Goal: Task Accomplishment & Management: Manage account settings

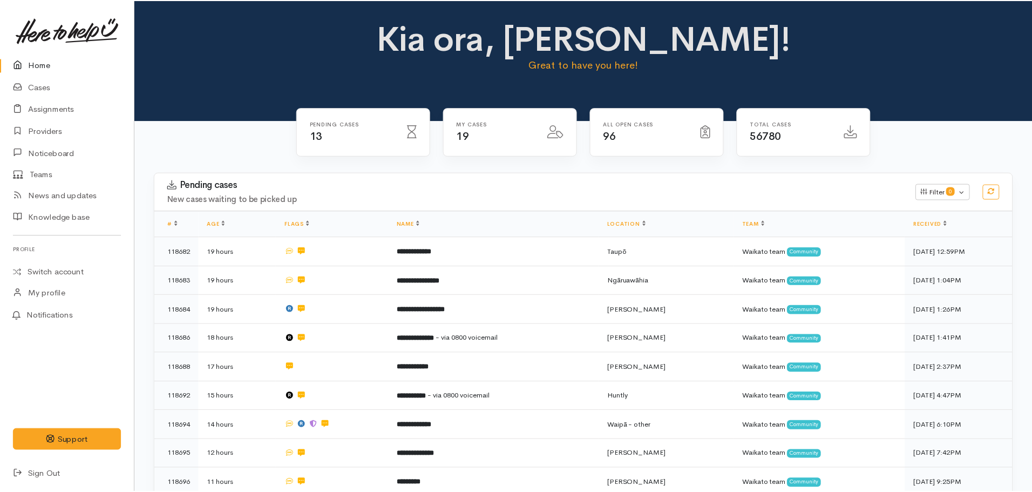
scroll to position [216, 0]
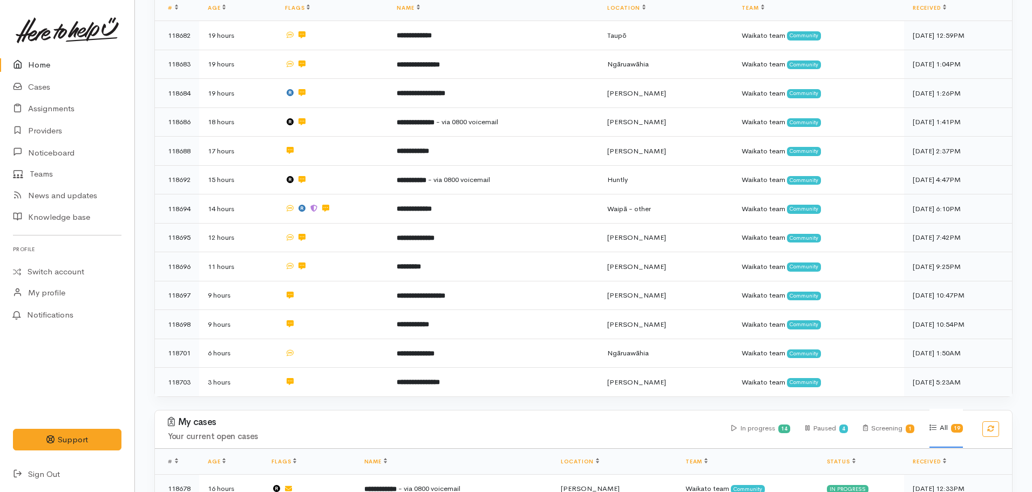
click at [452, 213] on td "**********" at bounding box center [493, 208] width 210 height 29
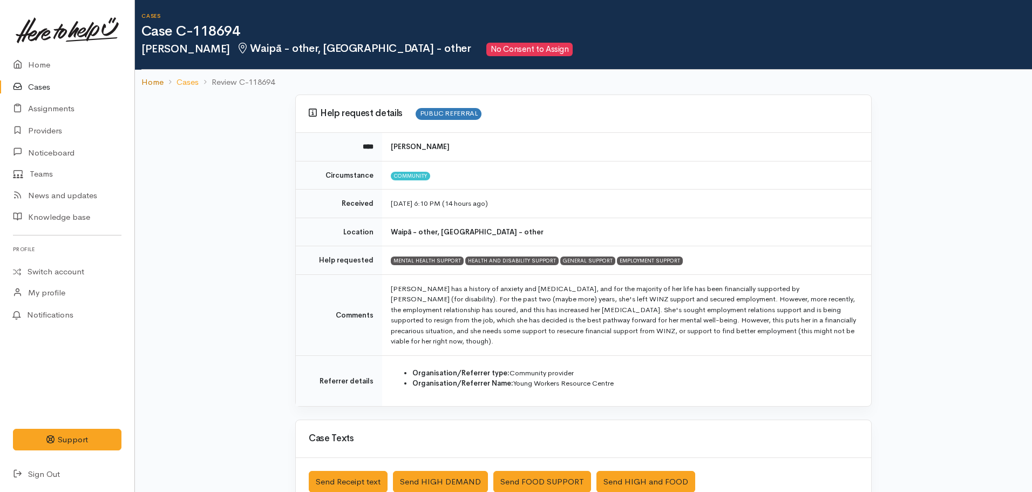
click at [146, 84] on link "Home" at bounding box center [152, 82] width 22 height 12
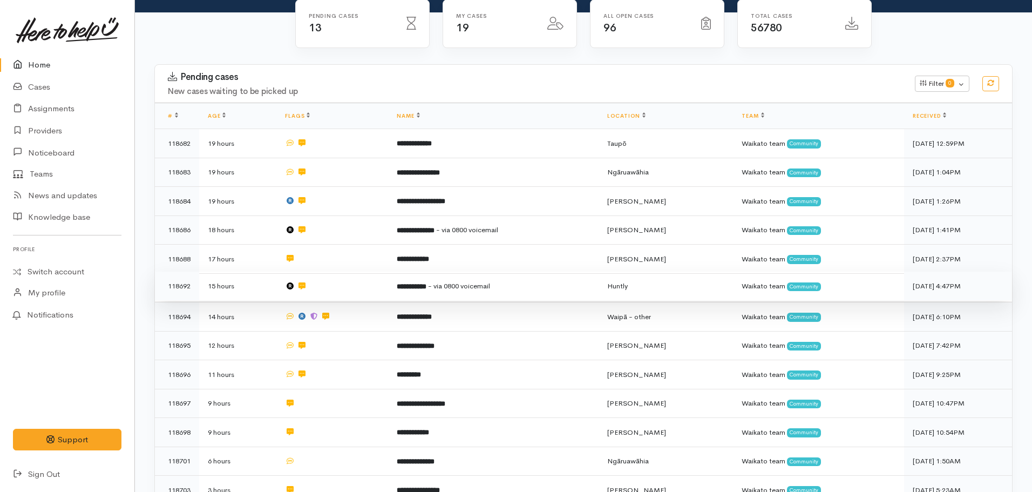
scroll to position [216, 0]
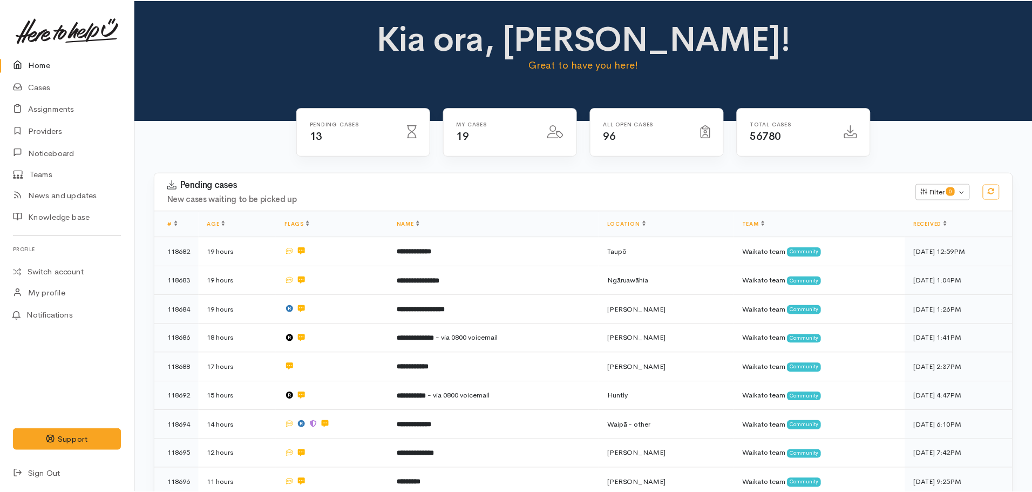
scroll to position [216, 0]
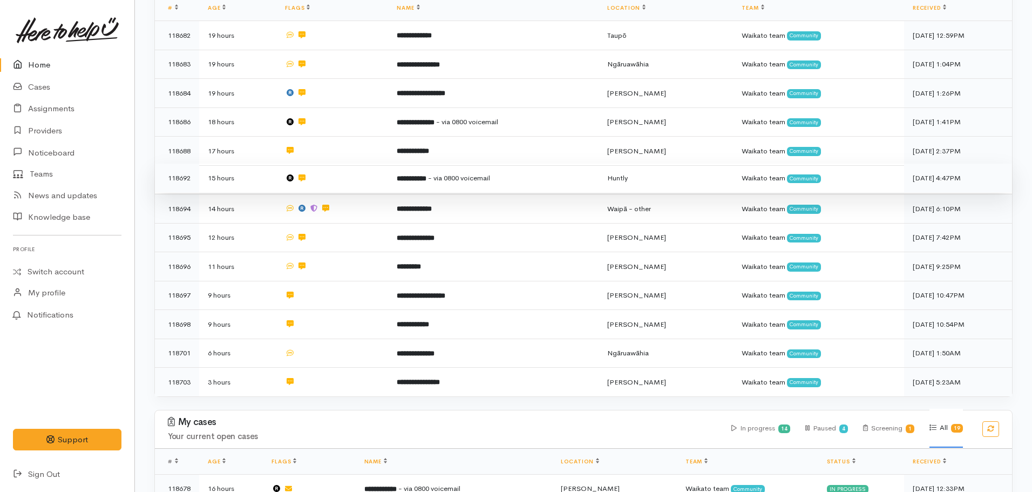
click at [420, 175] on b "**********" at bounding box center [412, 178] width 30 height 7
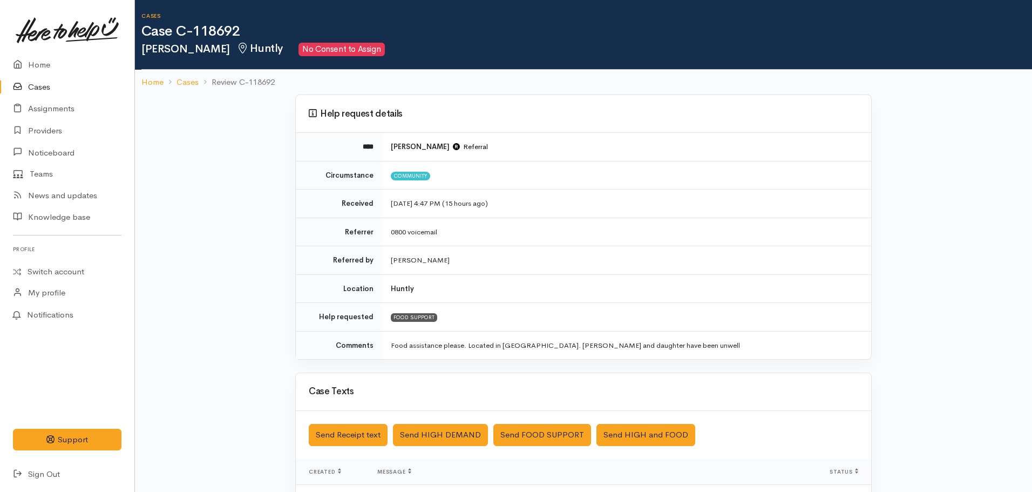
click at [30, 89] on link "Cases" at bounding box center [67, 87] width 134 height 22
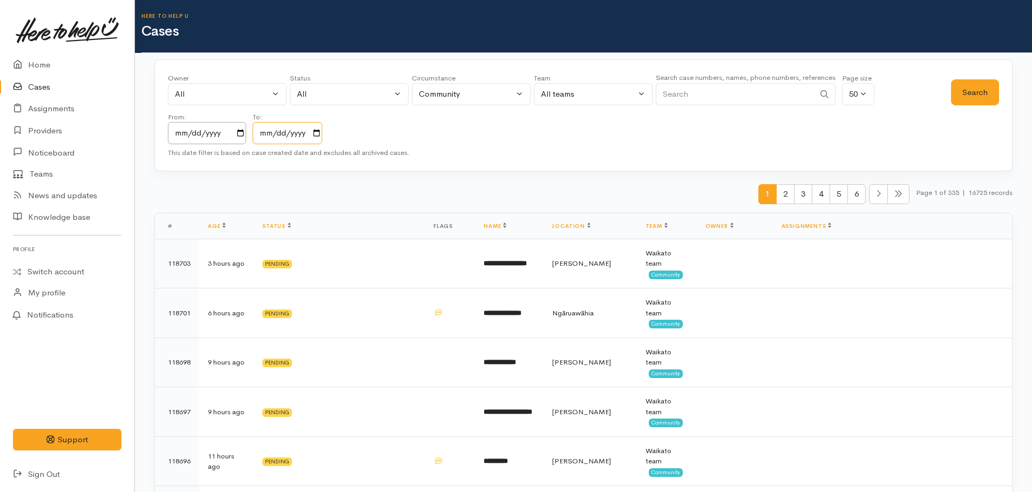
click at [322, 134] on input "2025-10-08" at bounding box center [288, 133] width 70 height 22
click at [765, 90] on input "Search" at bounding box center [735, 94] width 159 height 22
type input "0224623790"
click at [984, 93] on button "Search" at bounding box center [975, 92] width 48 height 26
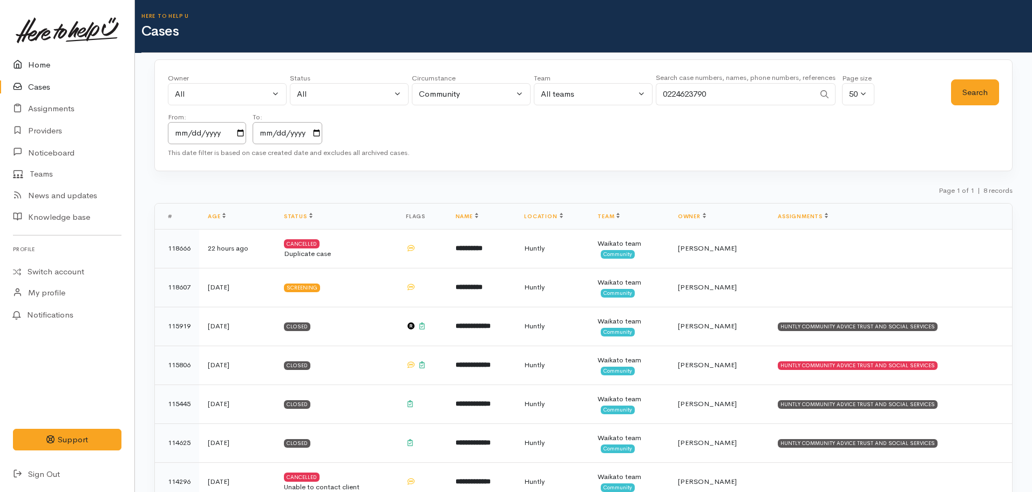
click at [32, 62] on link "Home" at bounding box center [67, 65] width 134 height 22
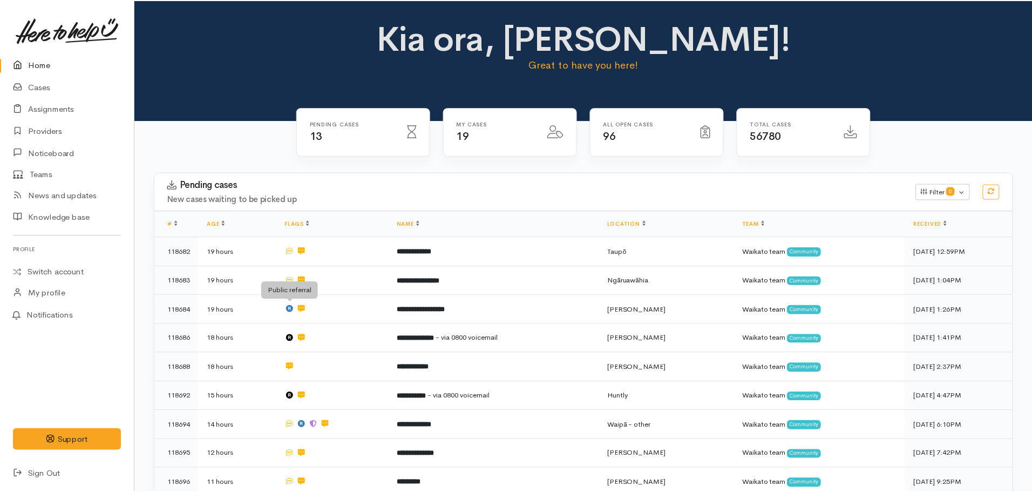
scroll to position [216, 0]
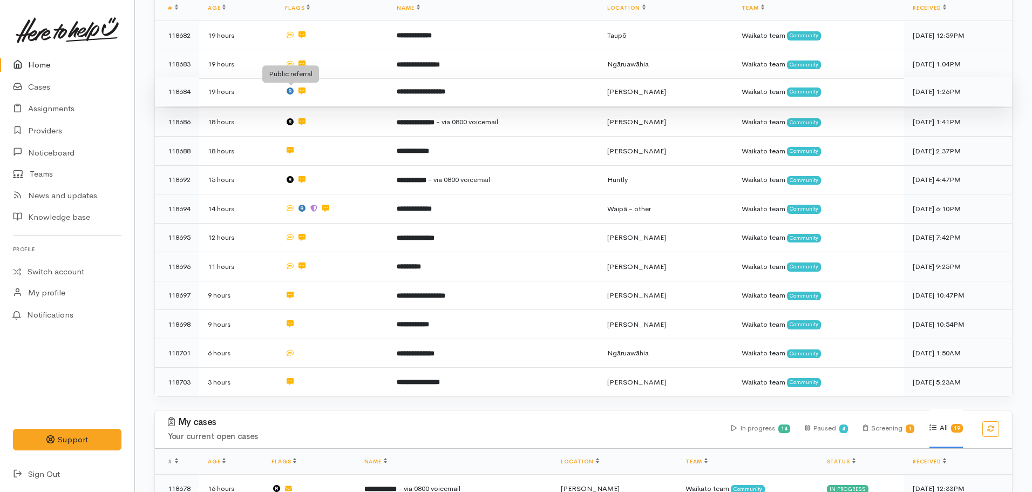
click at [290, 90] on icon at bounding box center [290, 90] width 7 height 7
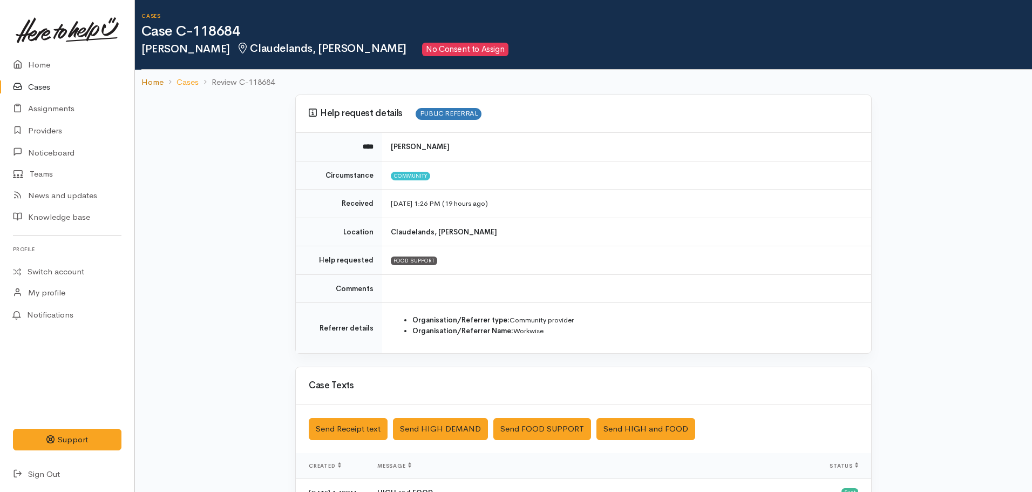
click at [148, 84] on link "Home" at bounding box center [152, 82] width 22 height 12
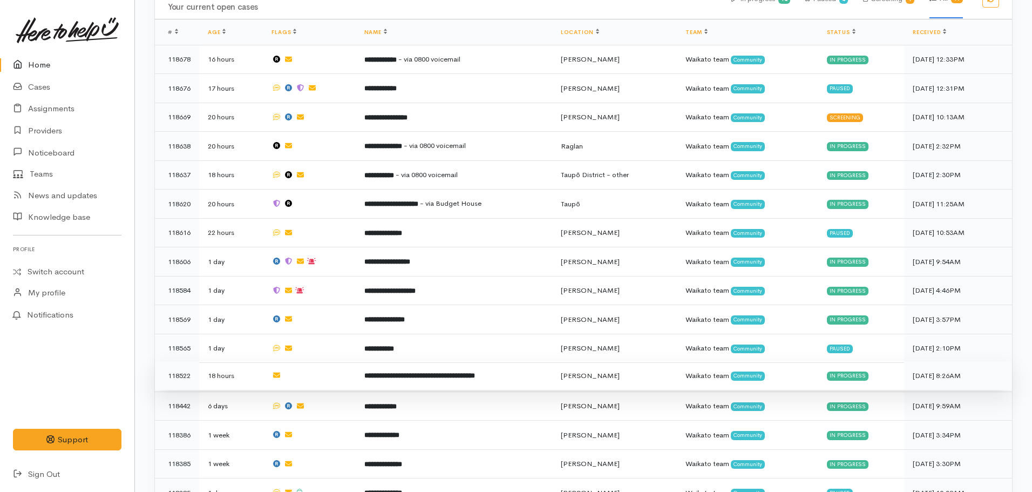
scroll to position [609, 0]
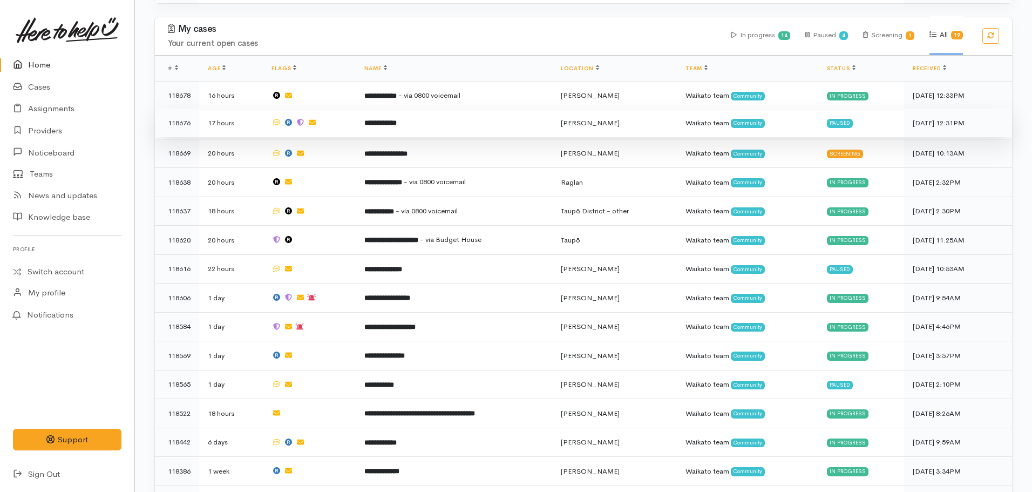
click at [362, 125] on td "**********" at bounding box center [454, 122] width 196 height 29
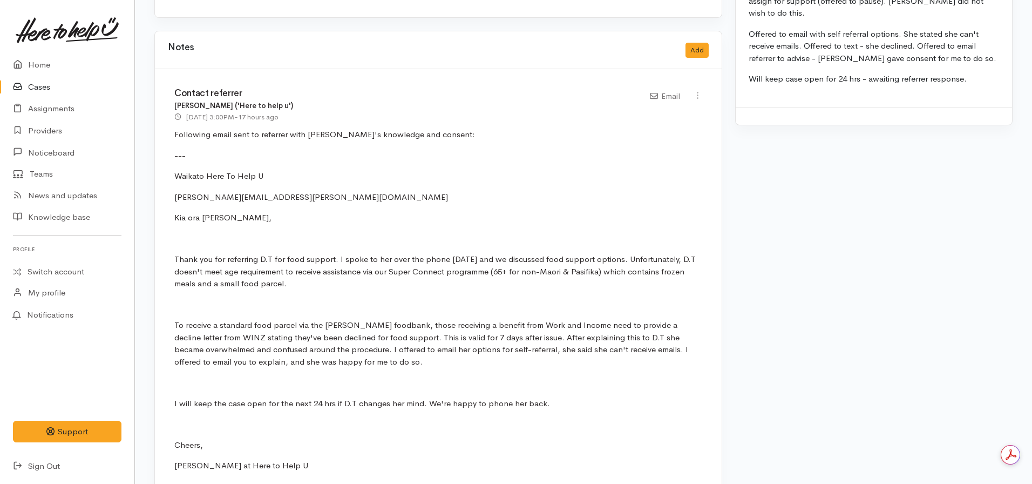
scroll to position [1207, 0]
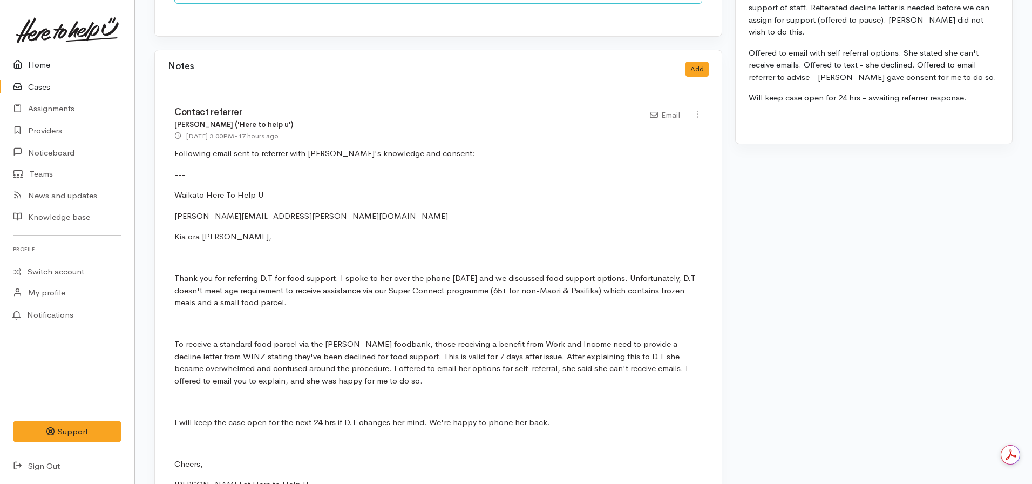
click at [17, 60] on icon at bounding box center [20, 64] width 15 height 13
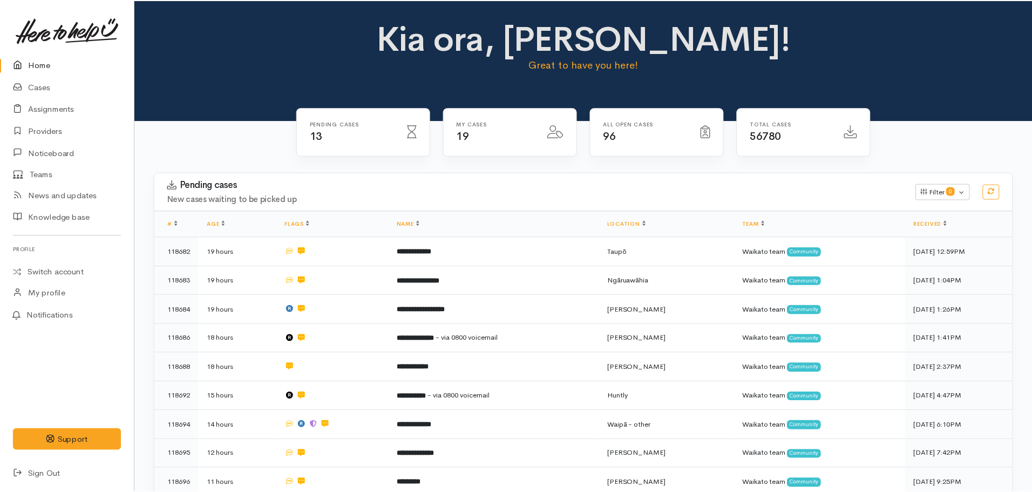
scroll to position [378, 0]
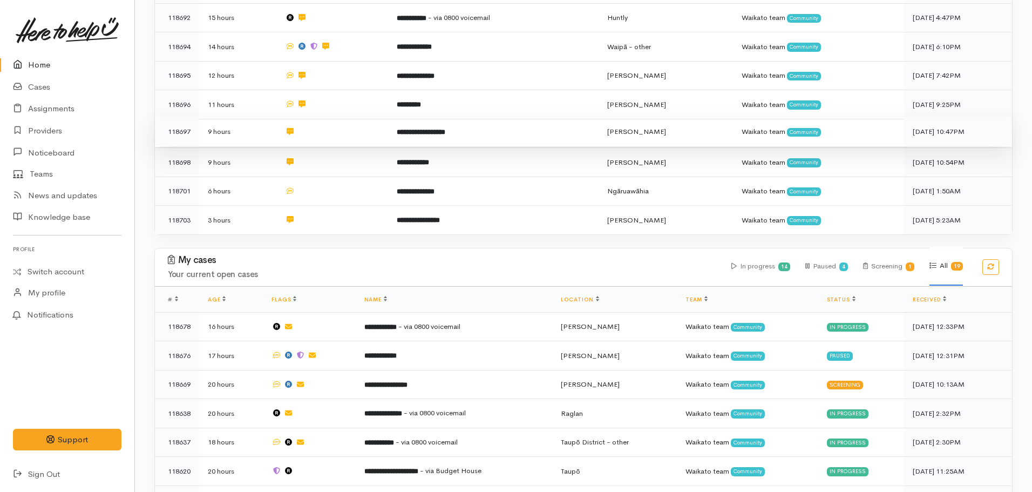
click at [437, 134] on td "**********" at bounding box center [493, 131] width 210 height 29
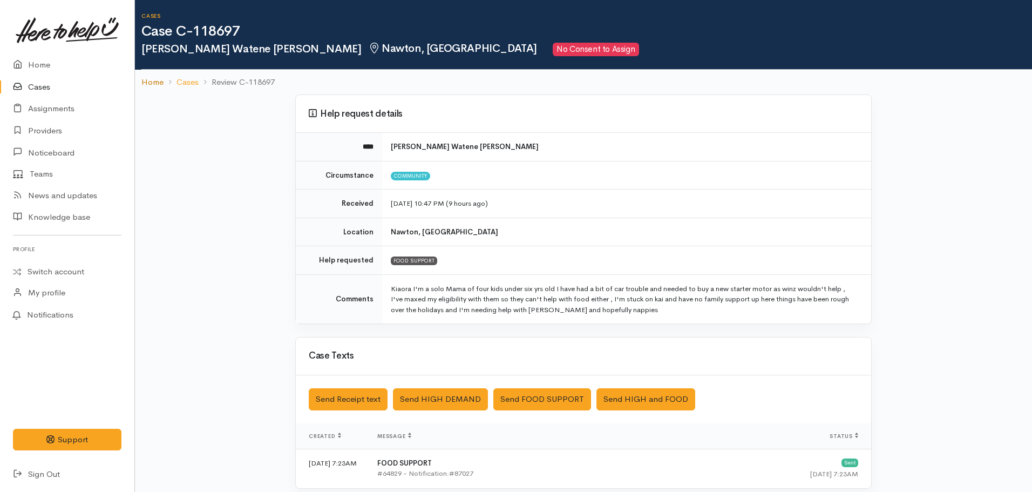
click at [150, 80] on link "Home" at bounding box center [152, 82] width 22 height 12
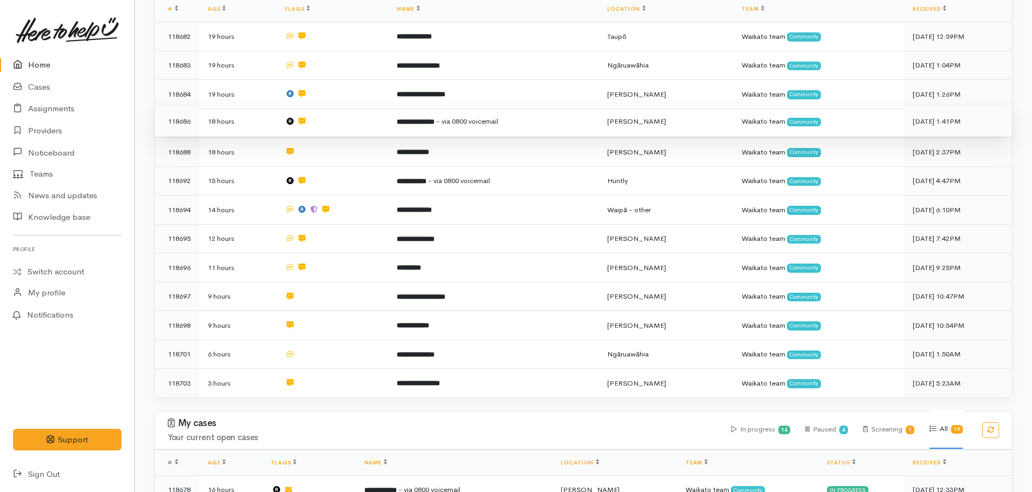
scroll to position [216, 0]
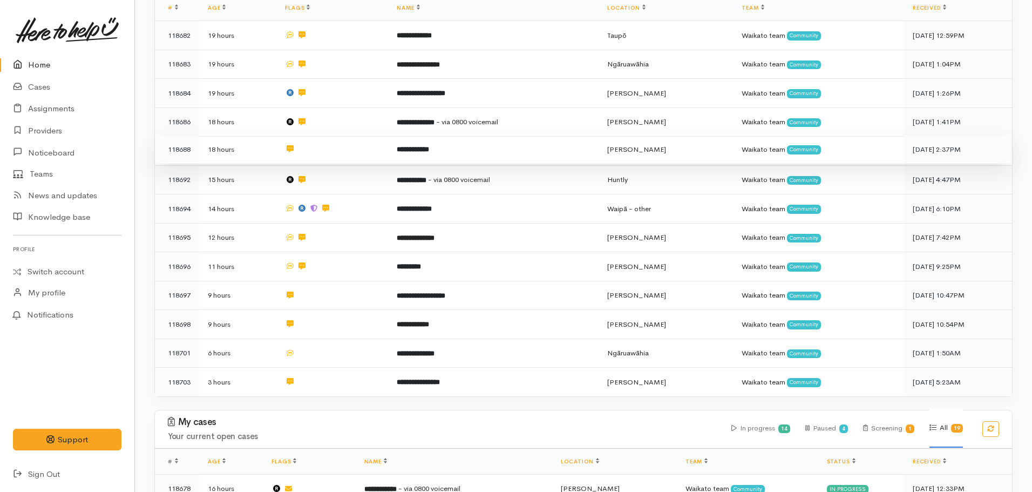
click at [371, 152] on td at bounding box center [332, 149] width 112 height 29
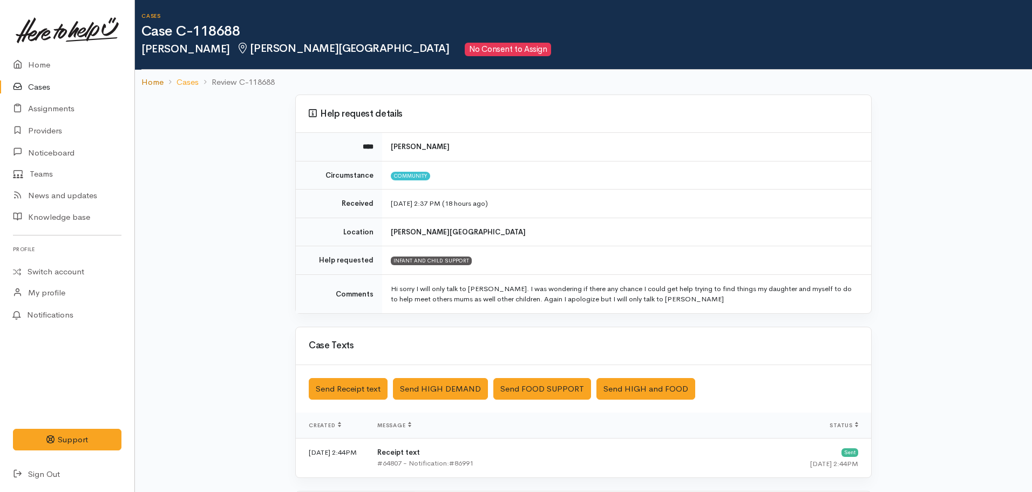
click at [146, 83] on link "Home" at bounding box center [152, 82] width 22 height 12
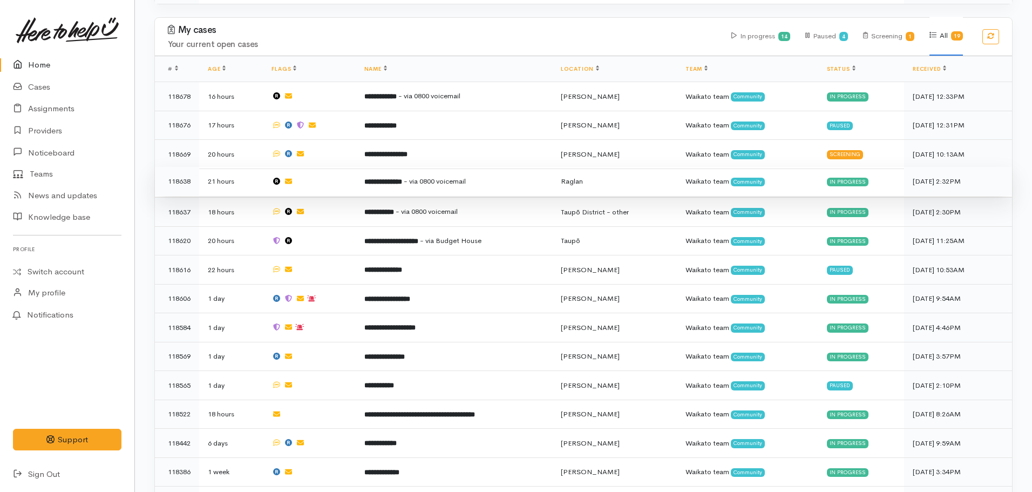
scroll to position [583, 0]
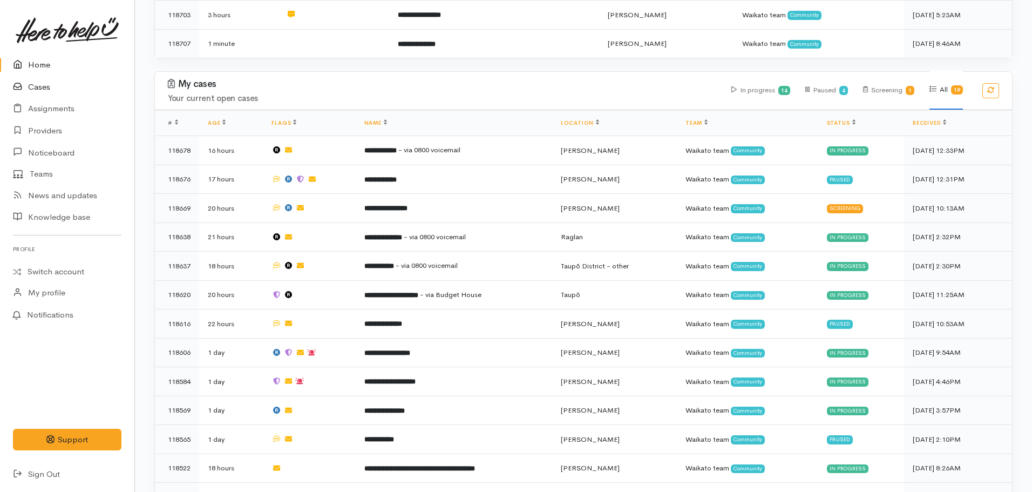
click at [33, 80] on link "Cases" at bounding box center [67, 87] width 134 height 22
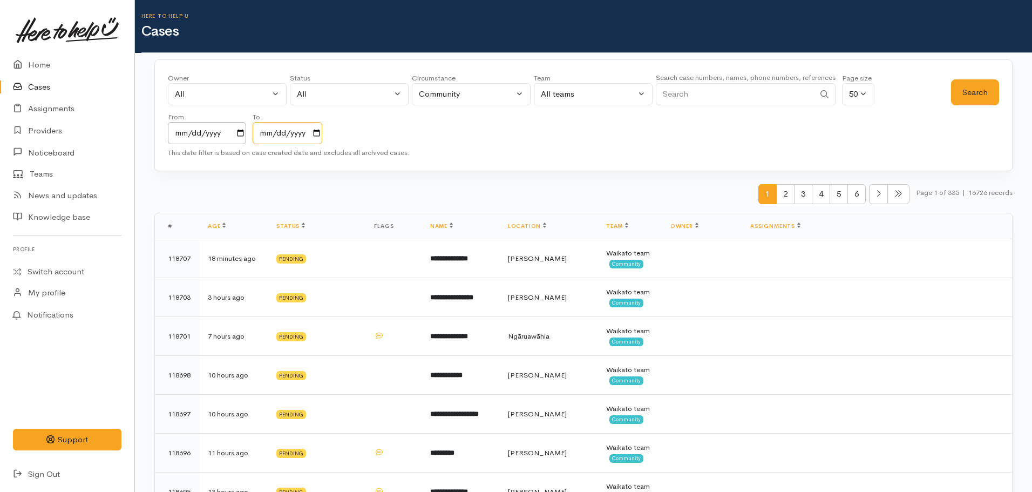
click at [318, 132] on input "2025-10-08" at bounding box center [288, 133] width 70 height 22
click at [691, 93] on input "Search" at bounding box center [735, 94] width 159 height 22
type input "[PERSON_NAME]"
click at [953, 92] on button "Search" at bounding box center [975, 92] width 48 height 26
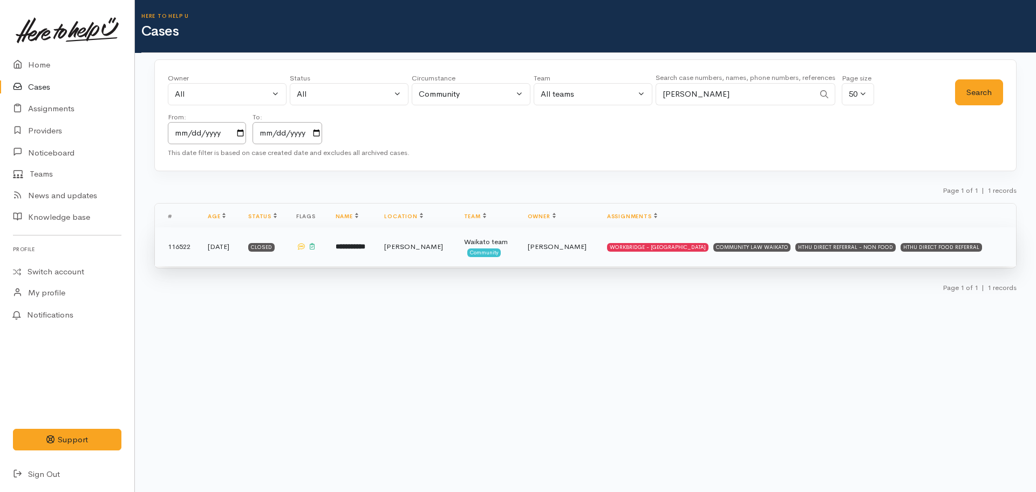
click at [455, 253] on td "[PERSON_NAME]" at bounding box center [415, 246] width 79 height 39
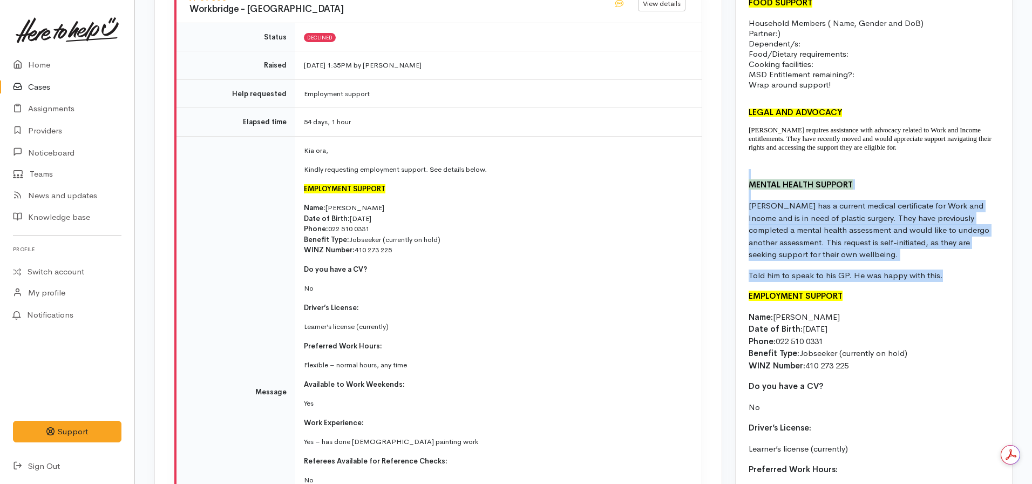
drag, startPoint x: 957, startPoint y: 279, endPoint x: 737, endPoint y: 176, distance: 242.9
click at [737, 176] on div "Name: Hayden Heta Date of birth: 24/07/1994 Phone: 022 510 0331 Address: 35 Gra…" at bounding box center [874, 356] width 276 height 846
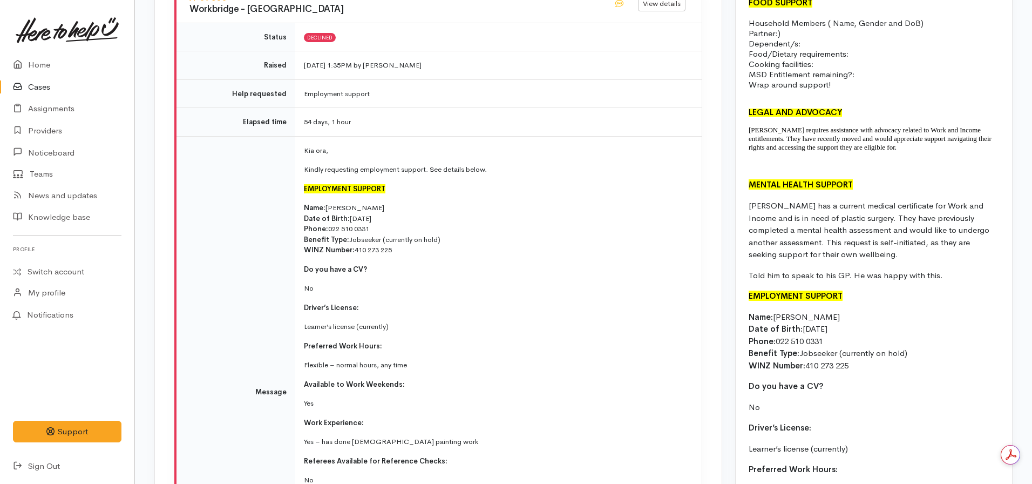
click at [926, 282] on div "Name: Hayden Heta Date of birth: 24/07/1994 Phone: 022 510 0331 Address: 35 Gra…" at bounding box center [874, 356] width 276 height 846
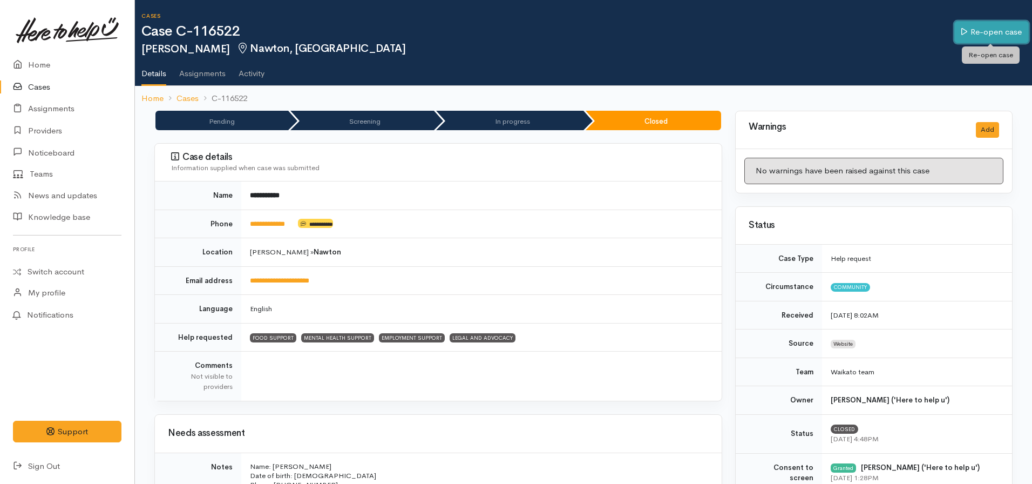
click at [976, 37] on link "Re-open case" at bounding box center [991, 32] width 74 height 22
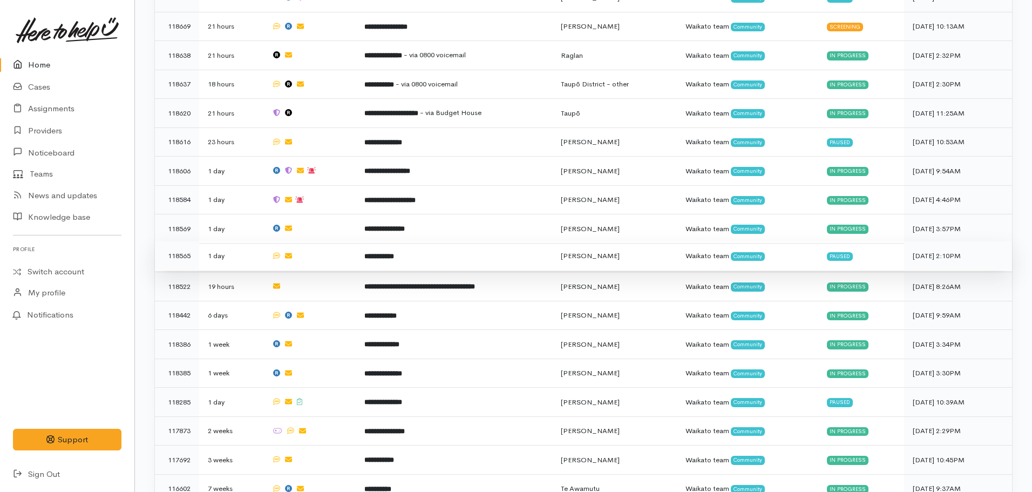
scroll to position [717, 0]
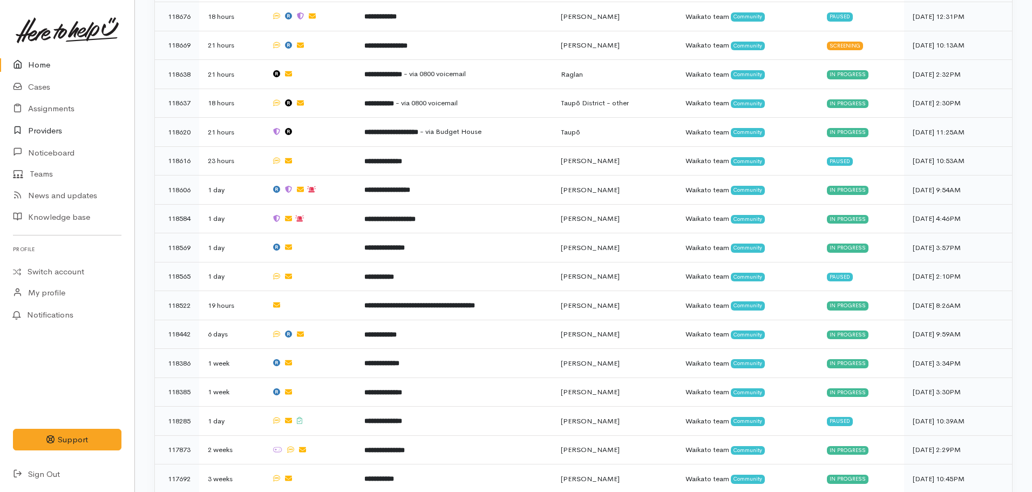
click at [31, 132] on link "Providers" at bounding box center [67, 131] width 134 height 22
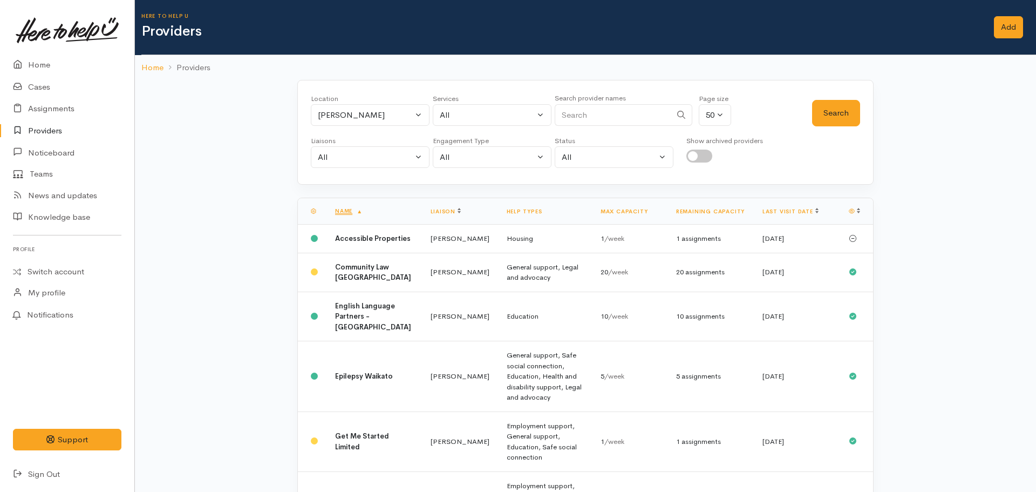
select select "null"
click at [481, 119] on div "All" at bounding box center [485, 115] width 95 height 12
type input "employment"
click at [505, 192] on link "Employment support" at bounding box center [490, 186] width 118 height 17
select select "10"
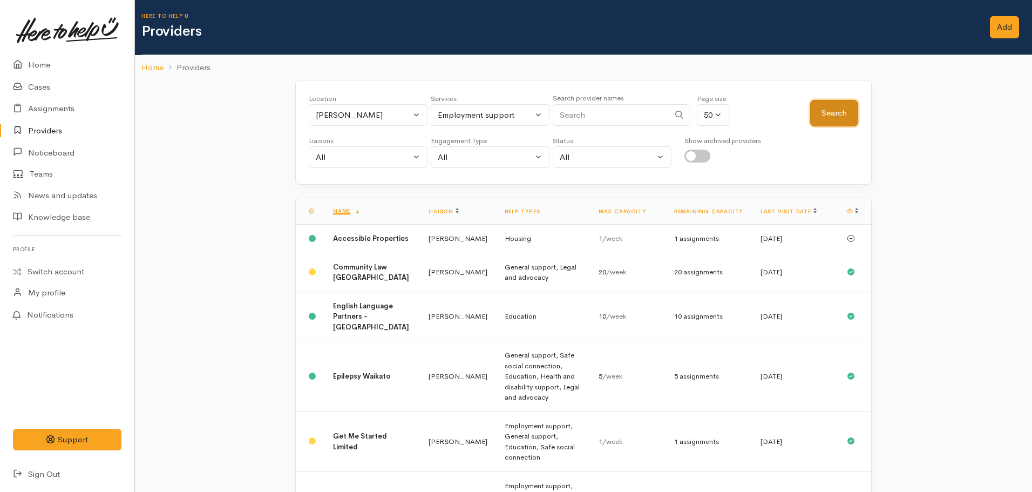
click at [828, 115] on button "Search" at bounding box center [834, 113] width 48 height 26
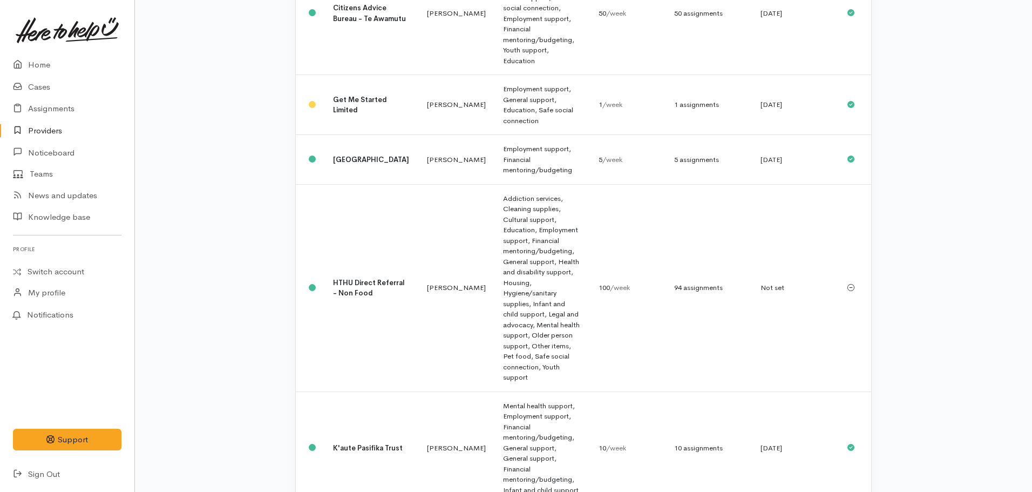
scroll to position [420, 0]
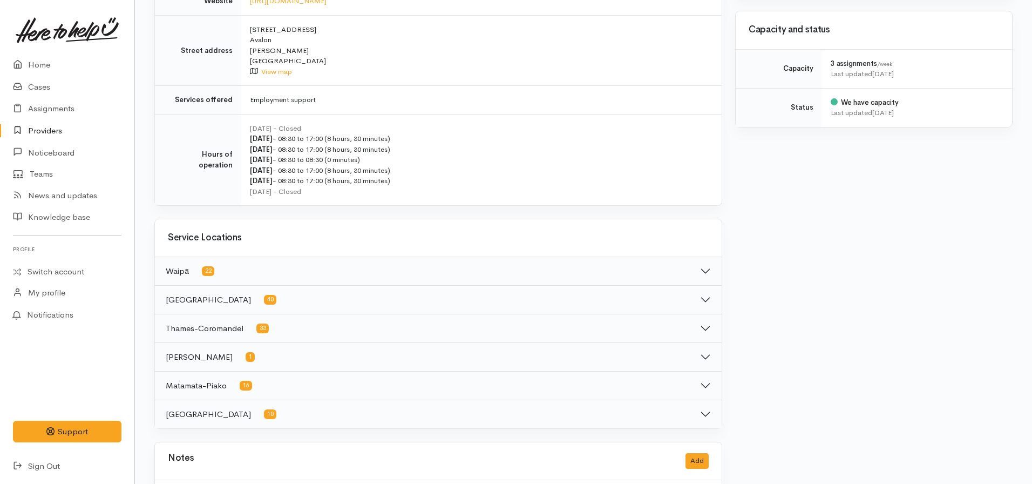
scroll to position [462, 0]
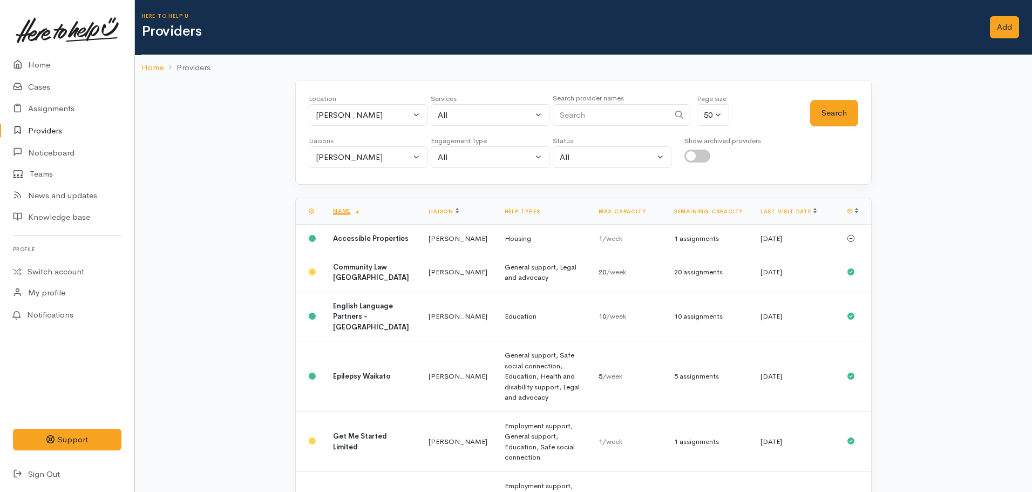
select select "10"
select select "null"
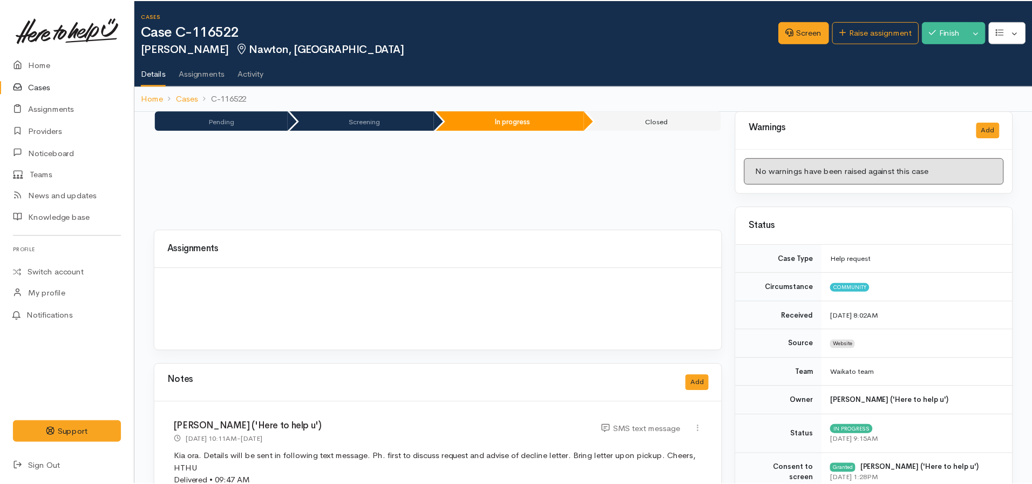
scroll to position [809, 0]
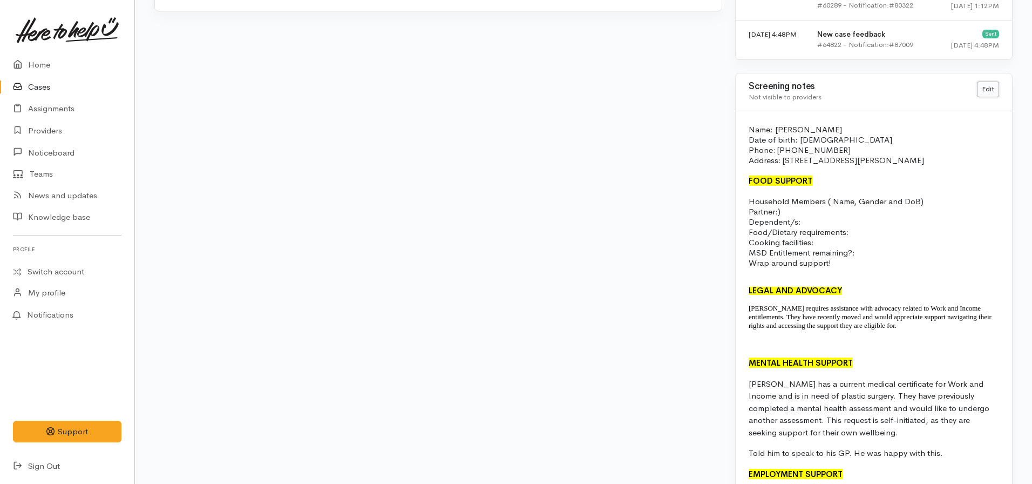
click at [988, 89] on link "Edit" at bounding box center [988, 89] width 22 height 16
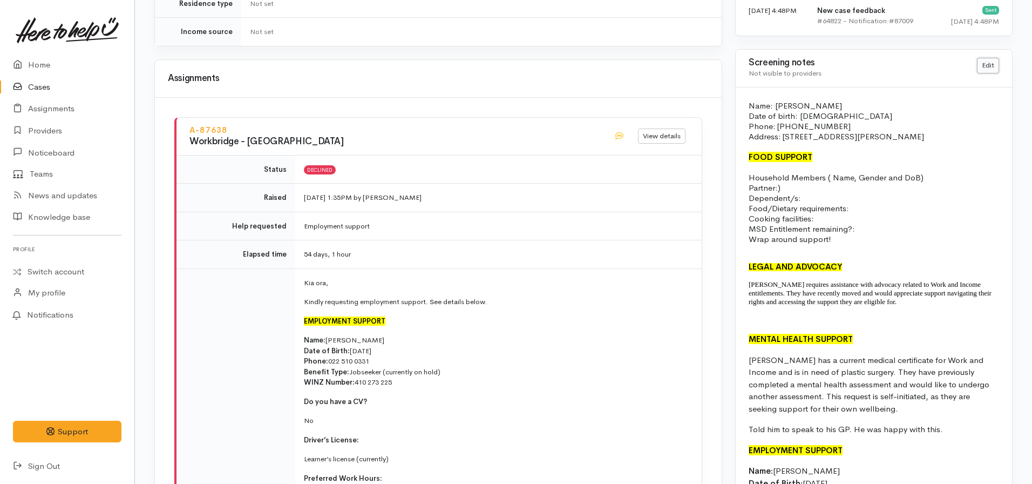
scroll to position [696, 0]
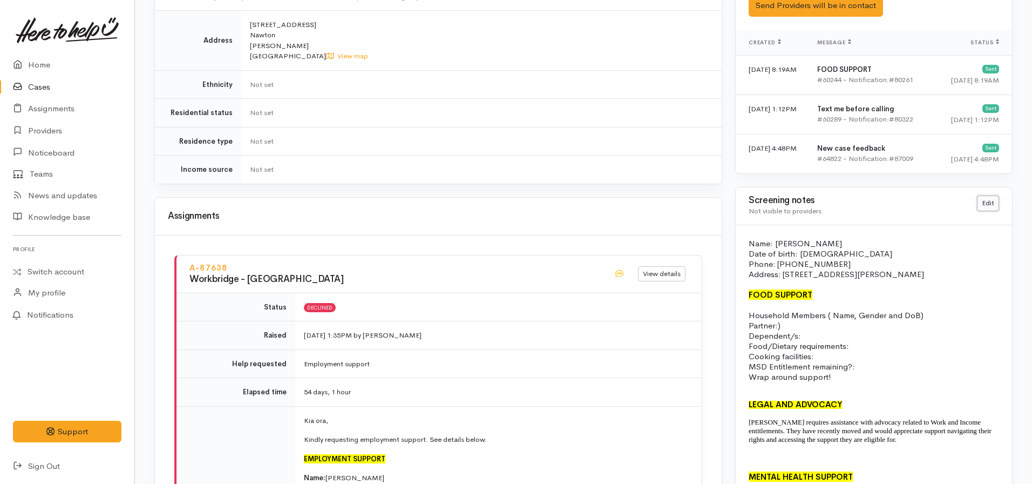
click at [985, 205] on link "Edit" at bounding box center [988, 203] width 22 height 16
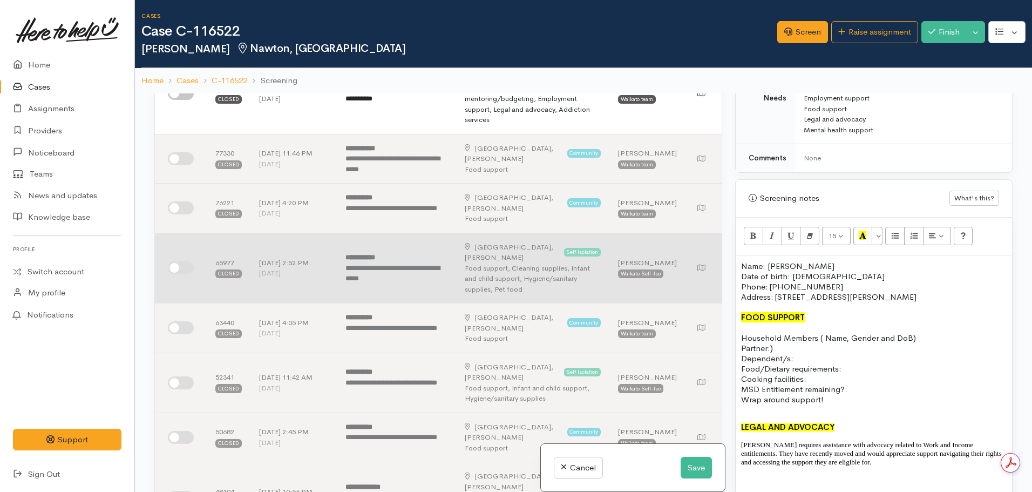
scroll to position [108, 0]
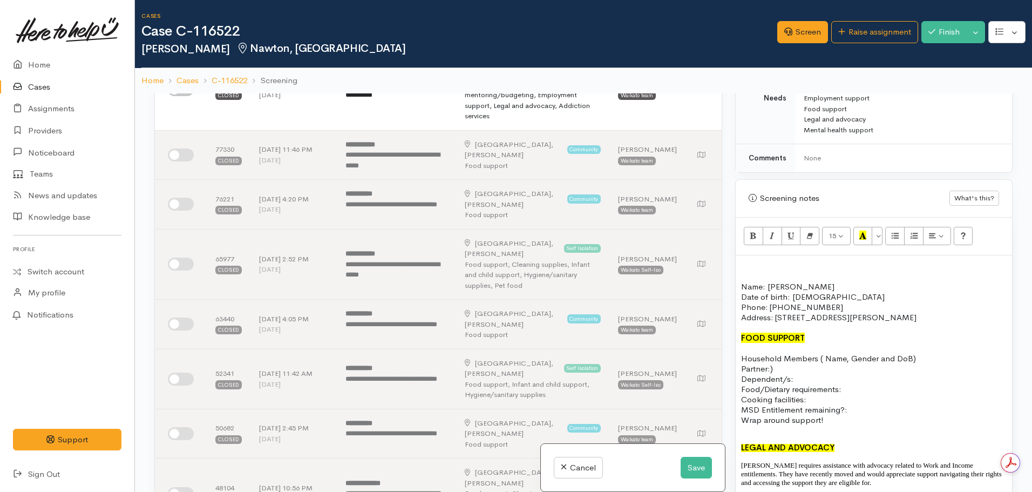
click at [747, 268] on p at bounding box center [874, 266] width 266 height 10
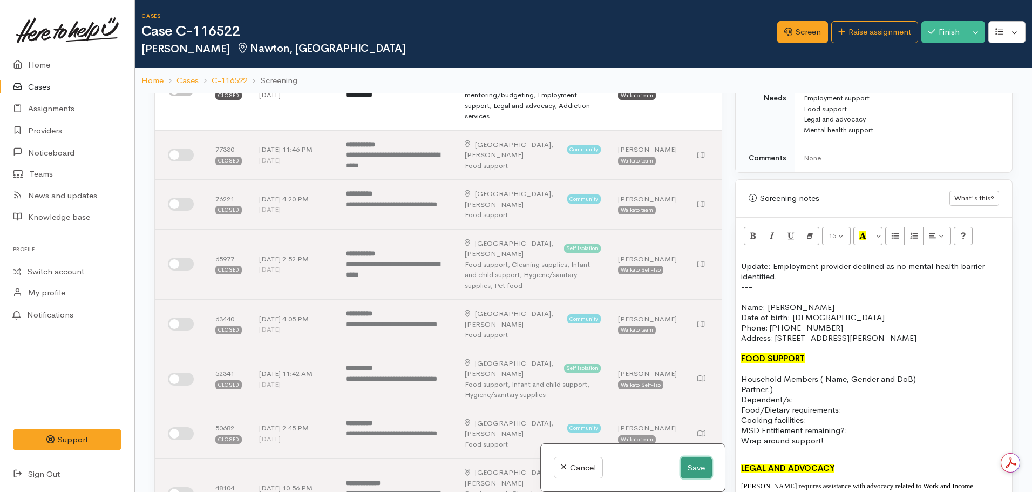
click at [696, 467] on button "Save" at bounding box center [696, 468] width 31 height 22
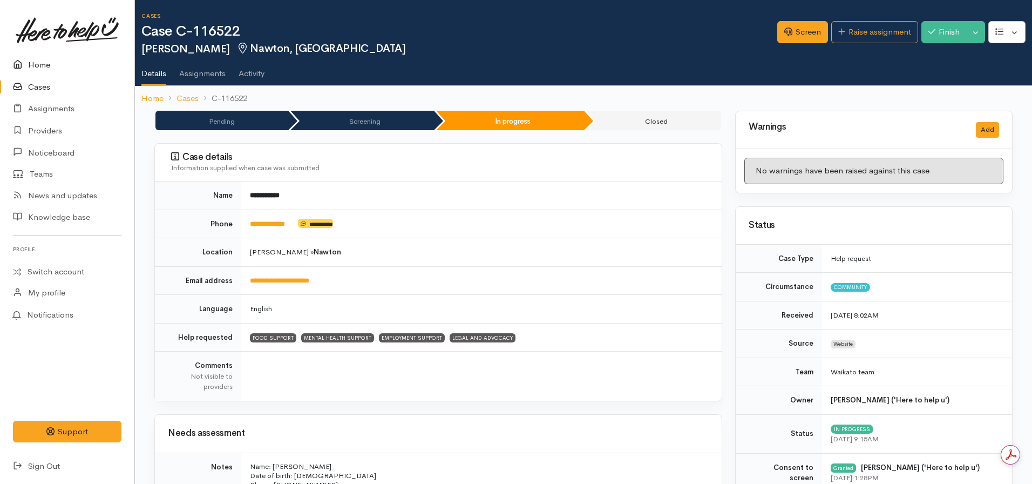
click at [24, 64] on icon at bounding box center [20, 64] width 15 height 13
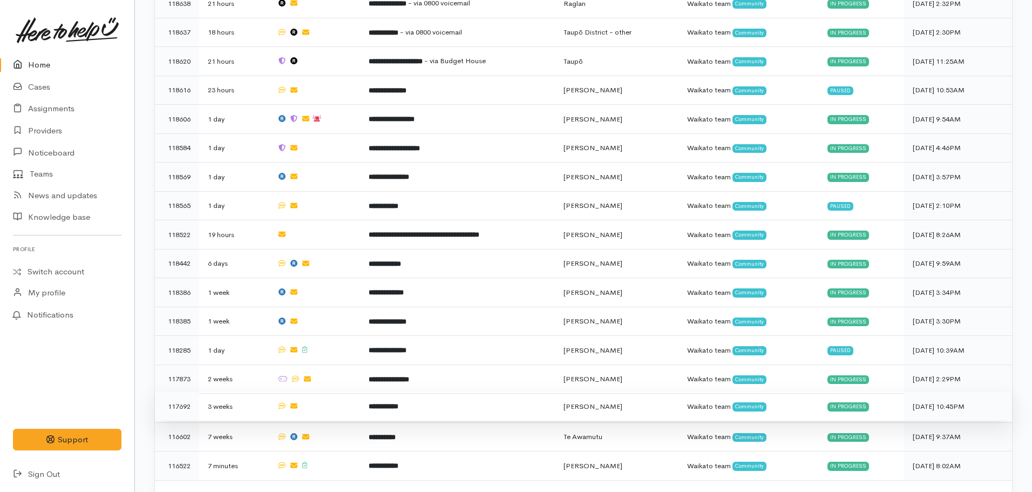
scroll to position [855, 0]
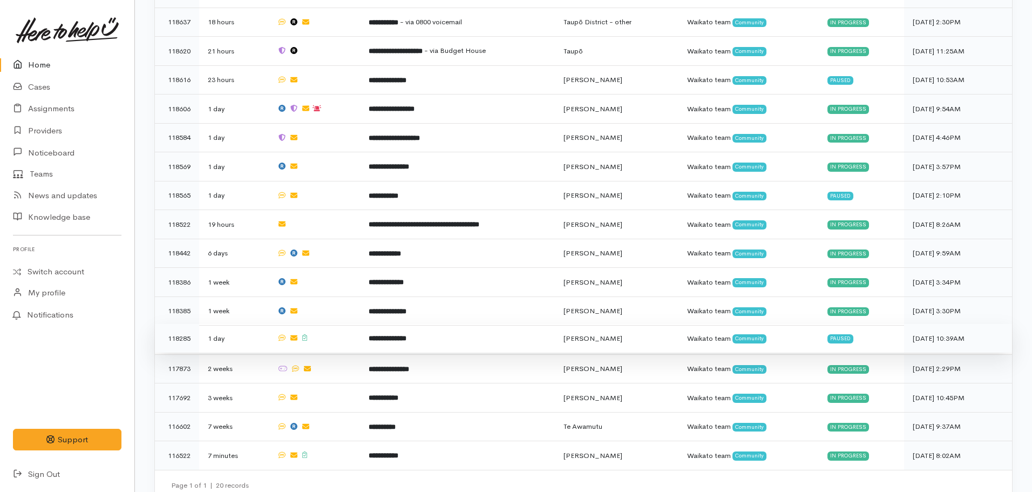
click at [399, 329] on td "**********" at bounding box center [457, 338] width 195 height 29
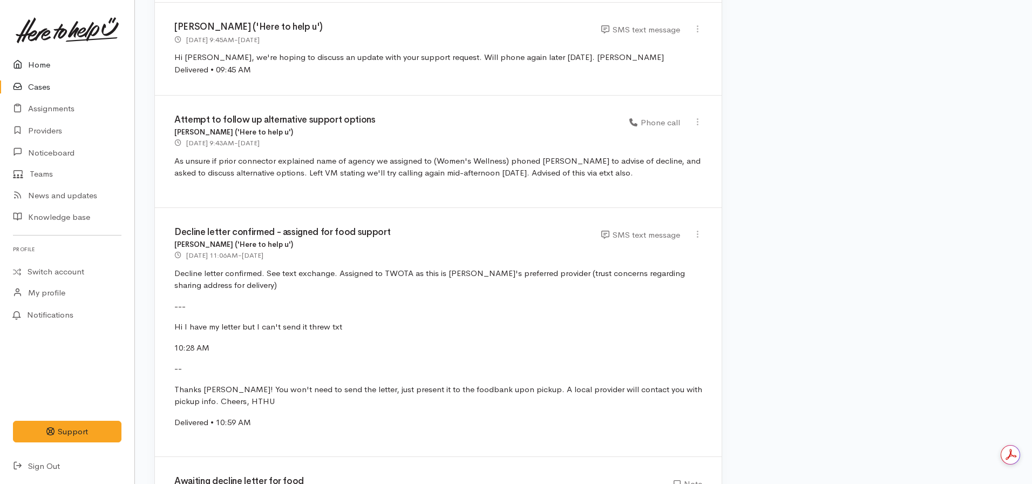
click at [29, 63] on link "Home" at bounding box center [67, 65] width 134 height 22
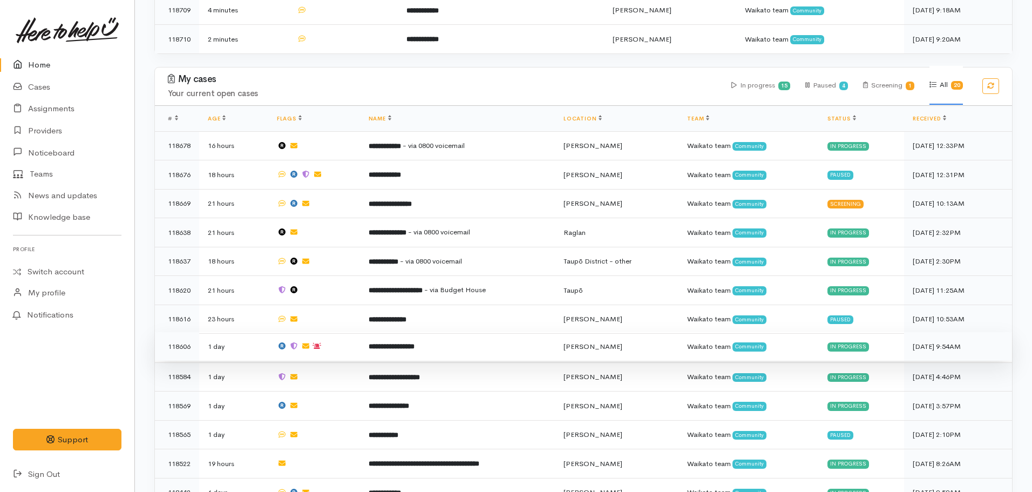
scroll to position [648, 0]
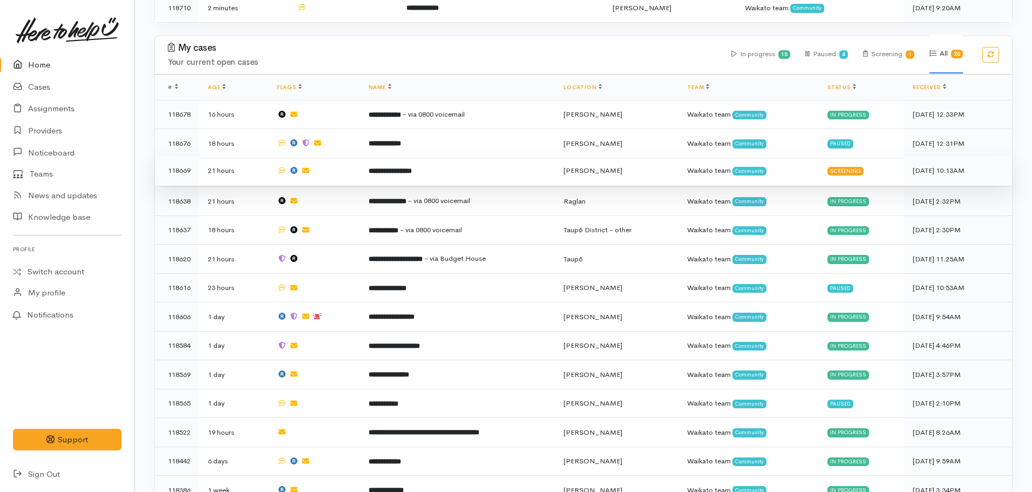
click at [385, 172] on td "**********" at bounding box center [457, 170] width 195 height 29
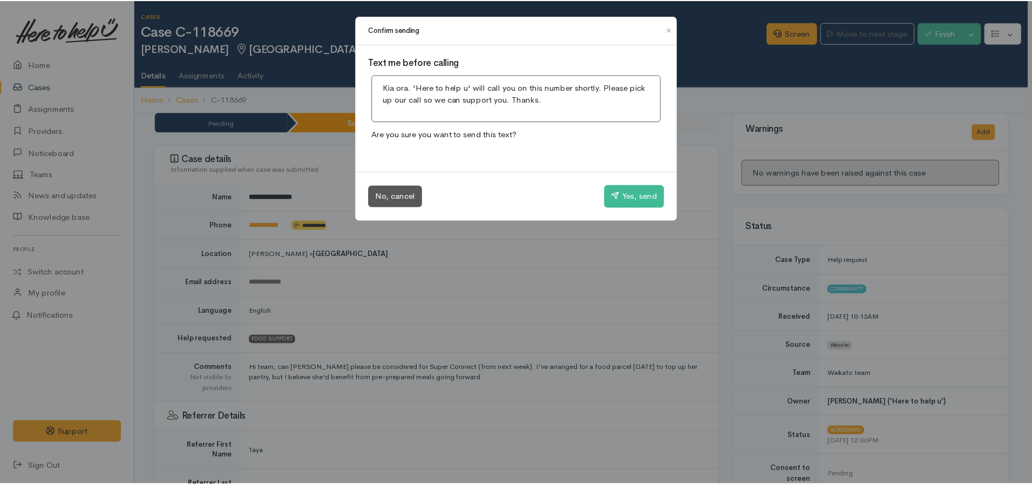
scroll to position [594, 0]
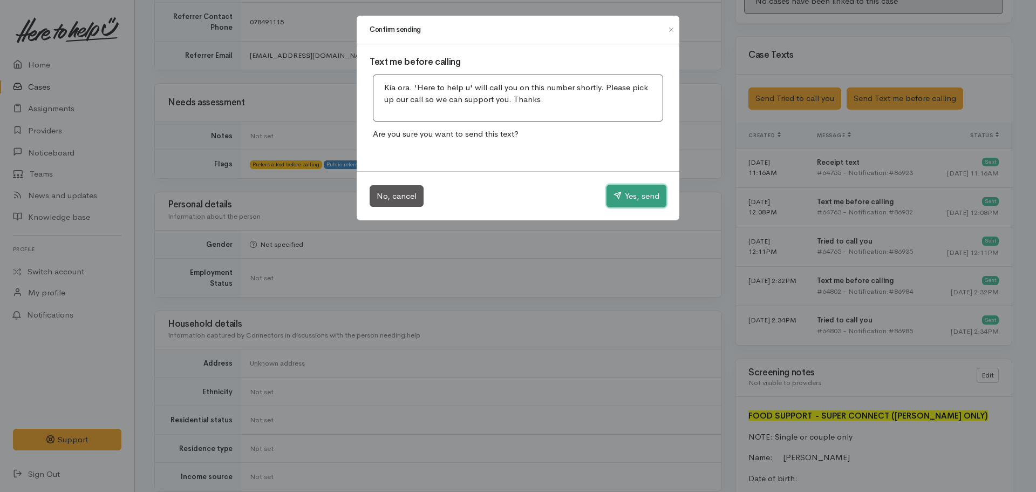
click at [628, 194] on button "Yes, send" at bounding box center [637, 196] width 60 height 23
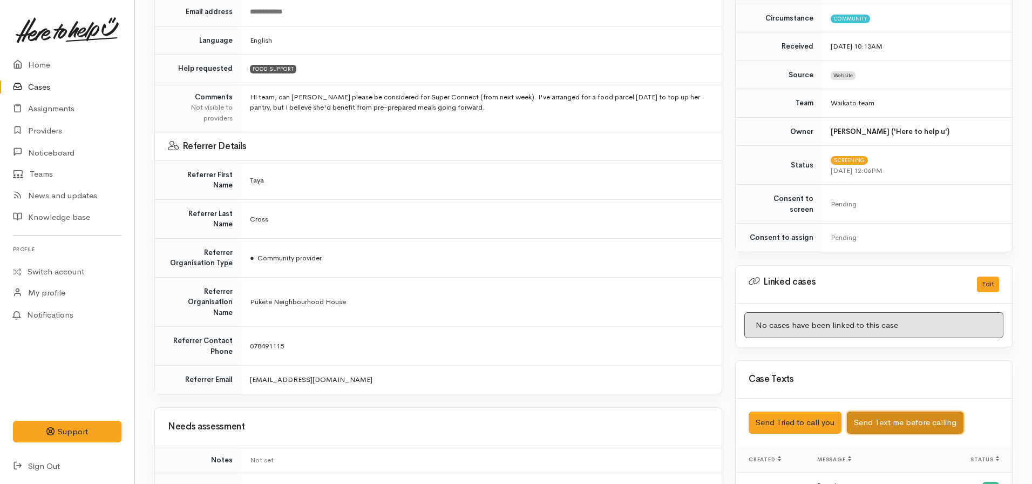
scroll to position [162, 0]
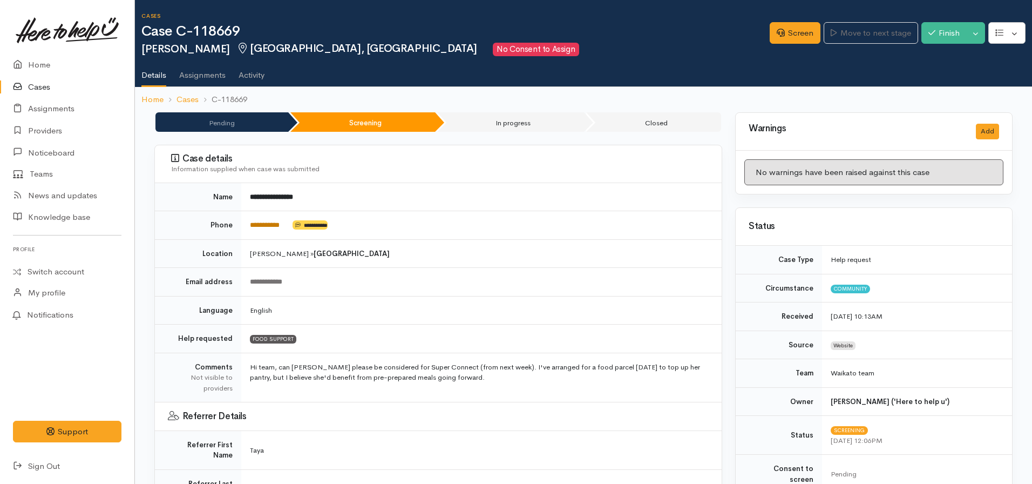
click at [266, 227] on link "**********" at bounding box center [265, 224] width 30 height 7
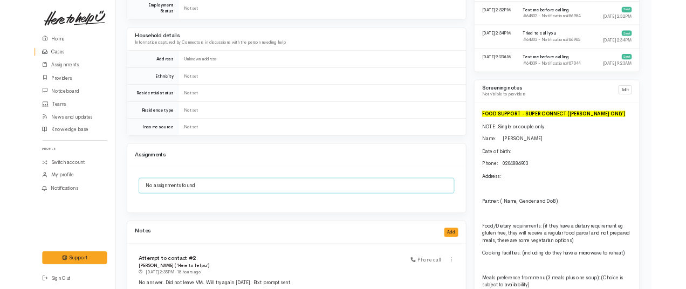
scroll to position [971, 0]
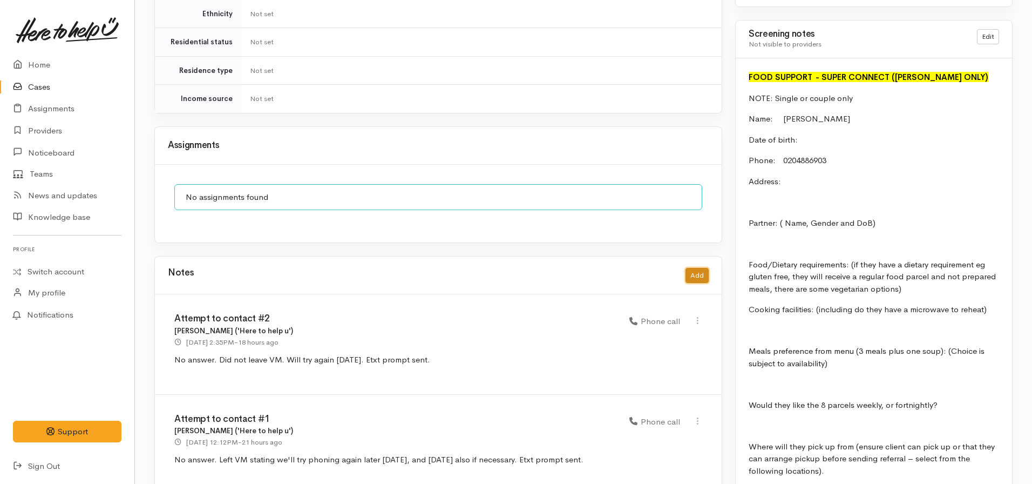
click at [702, 268] on button "Add" at bounding box center [696, 276] width 23 height 16
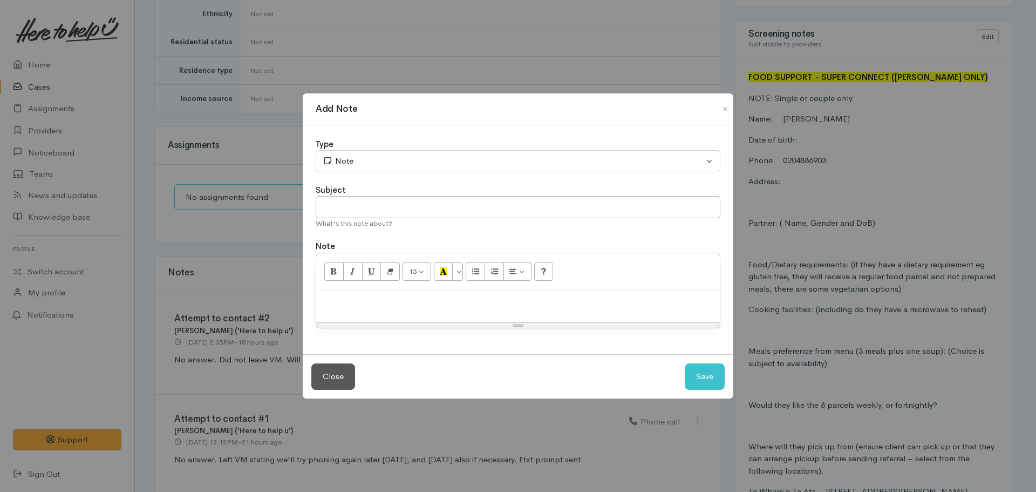
click at [337, 302] on p at bounding box center [518, 302] width 393 height 12
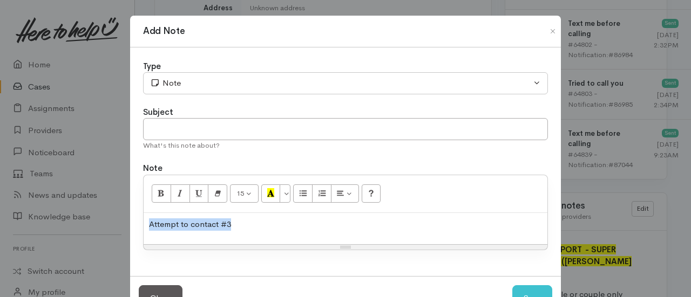
copy p "Attempt to contact #3"
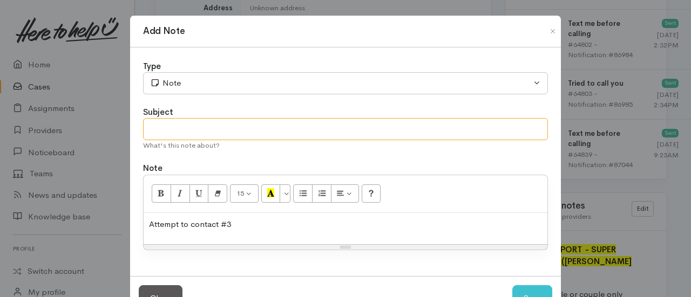
click at [194, 131] on input "text" at bounding box center [345, 129] width 405 height 22
paste input "Attempt to contact #3"
type input "Attempt to contact #3"
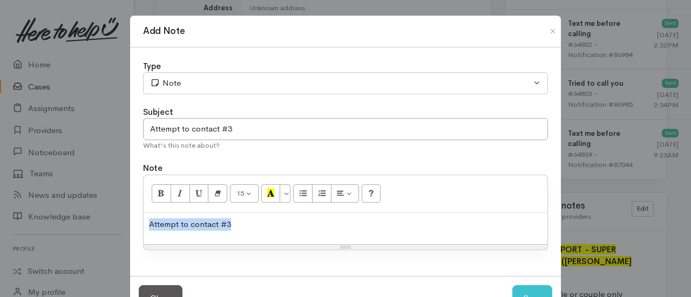
drag, startPoint x: 237, startPoint y: 227, endPoint x: 44, endPoint y: 202, distance: 194.9
click at [44, 202] on div "Add Note Type Correspondence Discussion Email Note Phone call SMS text message …" at bounding box center [345, 148] width 691 height 297
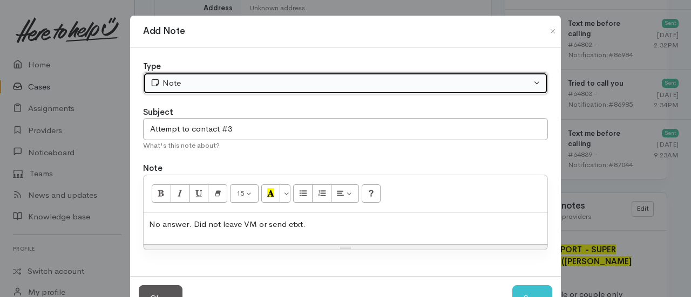
click at [228, 79] on div "Note" at bounding box center [340, 83] width 381 height 12
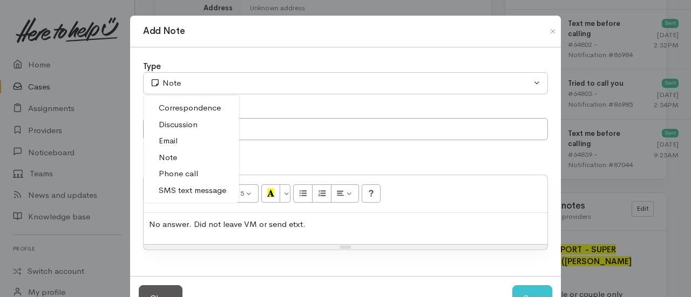
click at [183, 171] on span "Phone call" at bounding box center [178, 174] width 39 height 12
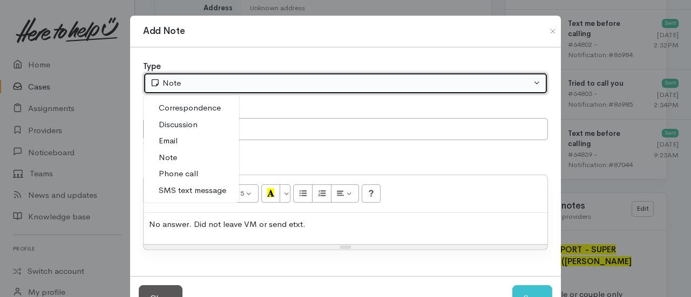
select select "3"
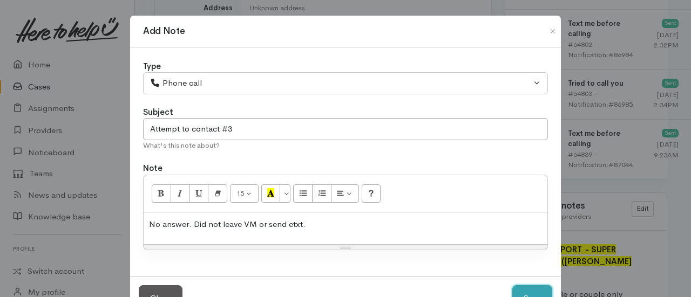
click at [522, 296] on button "Save" at bounding box center [532, 298] width 40 height 26
select select "1"
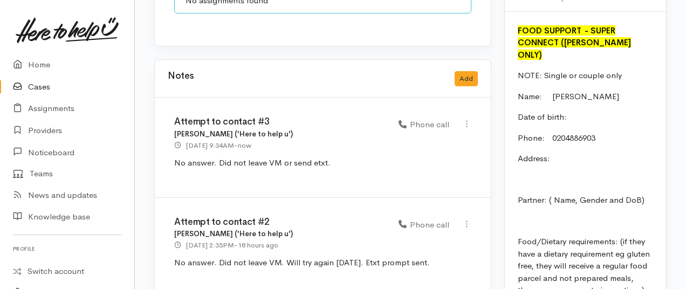
scroll to position [1187, 0]
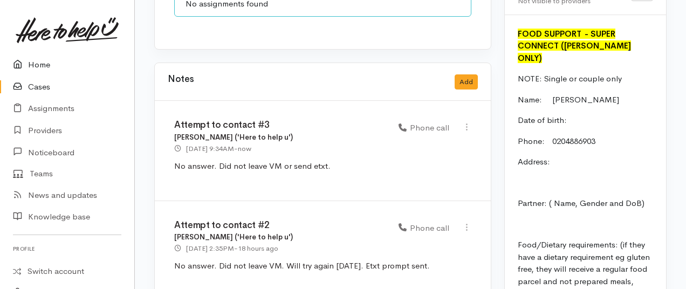
click at [43, 69] on link "Home" at bounding box center [67, 65] width 134 height 22
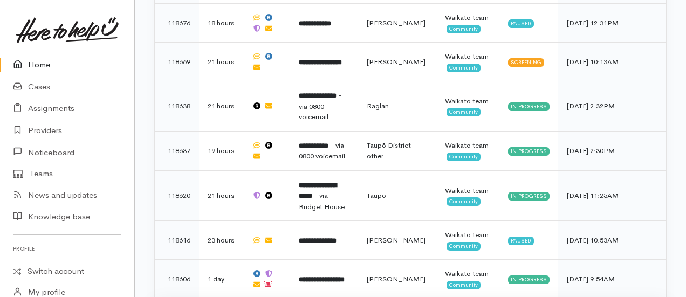
scroll to position [1025, 0]
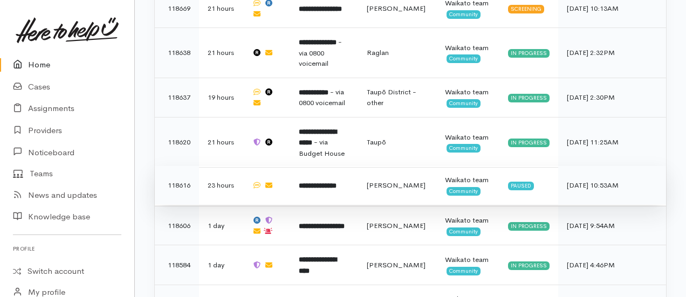
click at [324, 166] on td "**********" at bounding box center [324, 185] width 68 height 39
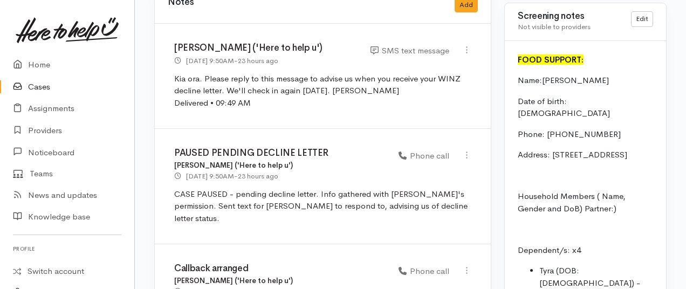
scroll to position [1133, 0]
click at [38, 59] on link "Home" at bounding box center [67, 65] width 134 height 22
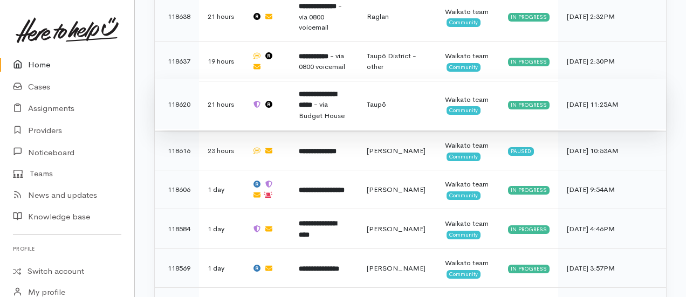
scroll to position [1079, 0]
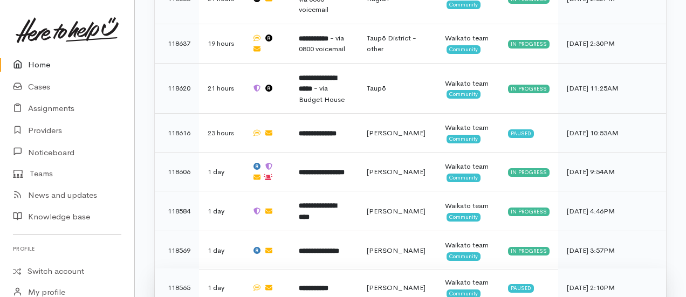
click at [329, 285] on b "**********" at bounding box center [314, 288] width 30 height 7
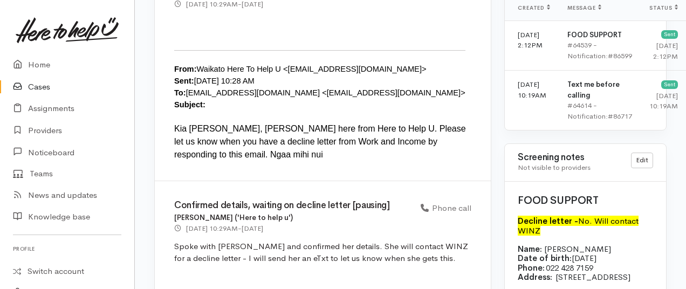
scroll to position [809, 0]
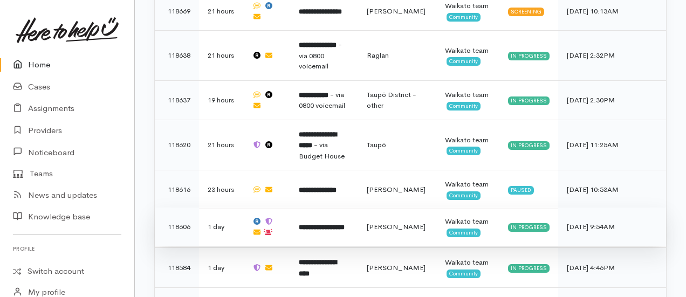
scroll to position [1025, 0]
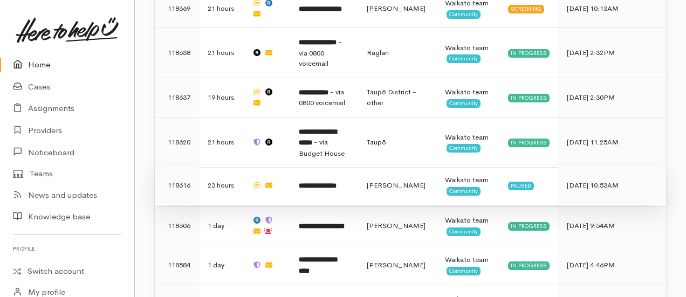
click at [332, 166] on td "**********" at bounding box center [324, 185] width 68 height 39
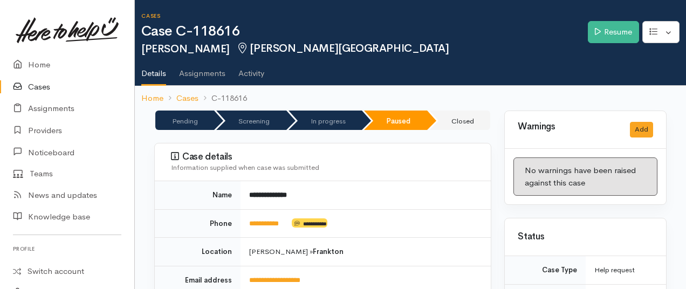
scroll to position [162, 0]
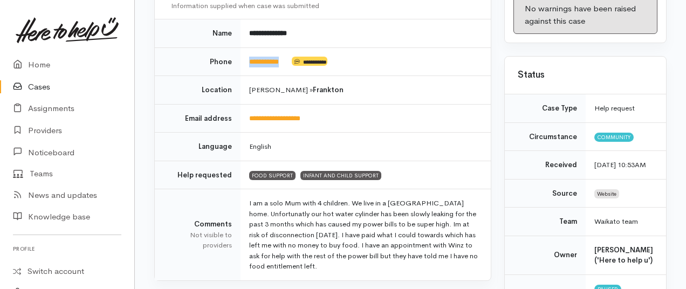
drag, startPoint x: 292, startPoint y: 56, endPoint x: 248, endPoint y: 60, distance: 44.4
click at [248, 60] on td "**********" at bounding box center [366, 61] width 250 height 29
copy td "**********"
click at [40, 63] on link "Home" at bounding box center [67, 65] width 134 height 22
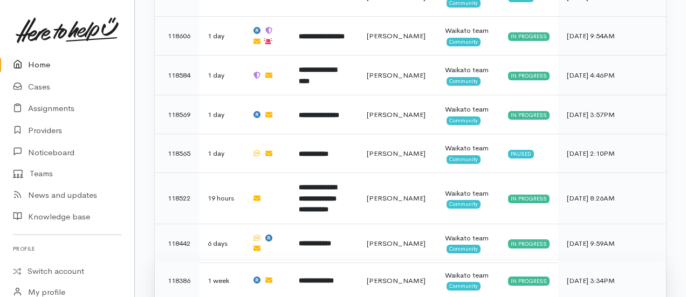
scroll to position [1431, 0]
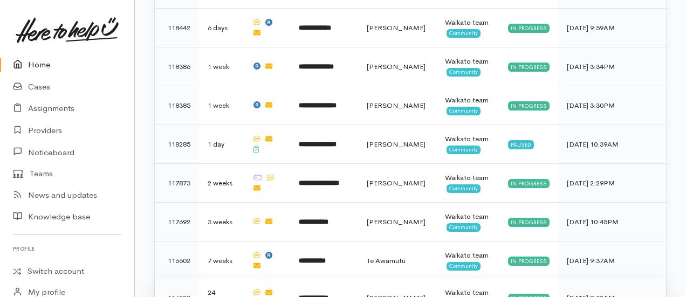
click at [328, 295] on b "**********" at bounding box center [314, 298] width 30 height 7
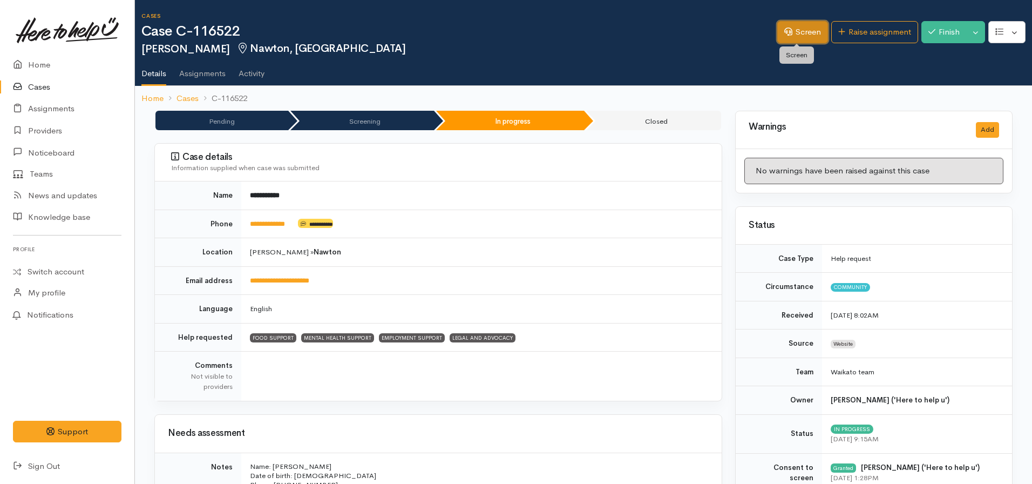
click at [686, 38] on link "Screen" at bounding box center [802, 32] width 51 height 22
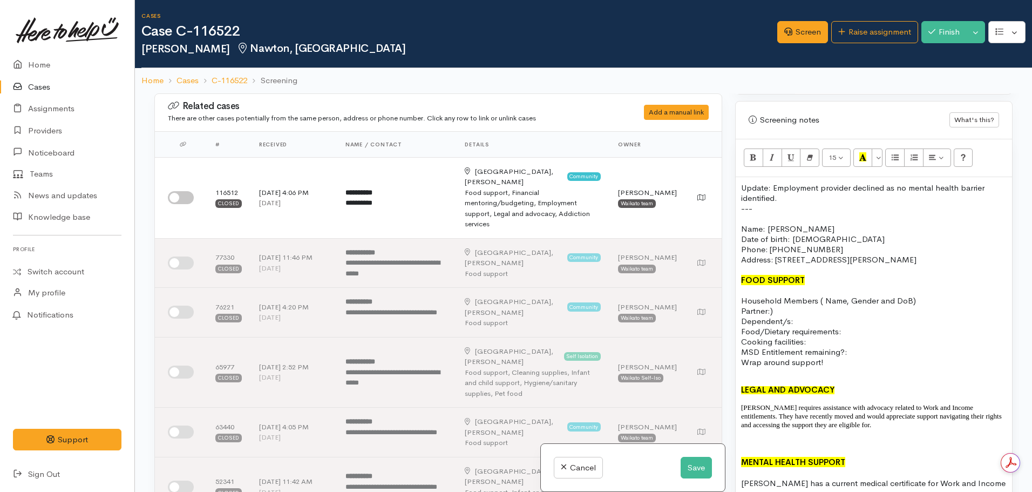
scroll to position [648, 0]
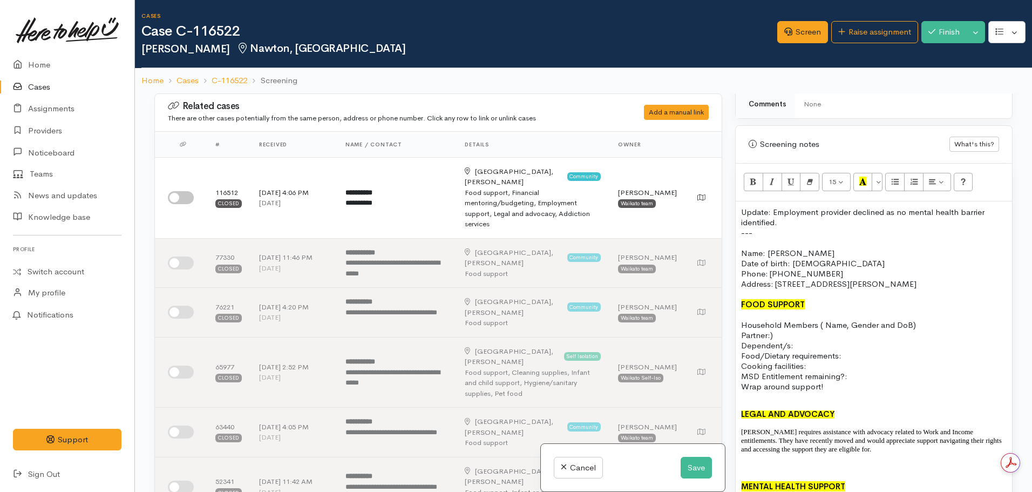
click at [798, 220] on p "Update: Employment provider declined as no mental health barrier identified." at bounding box center [874, 217] width 266 height 21
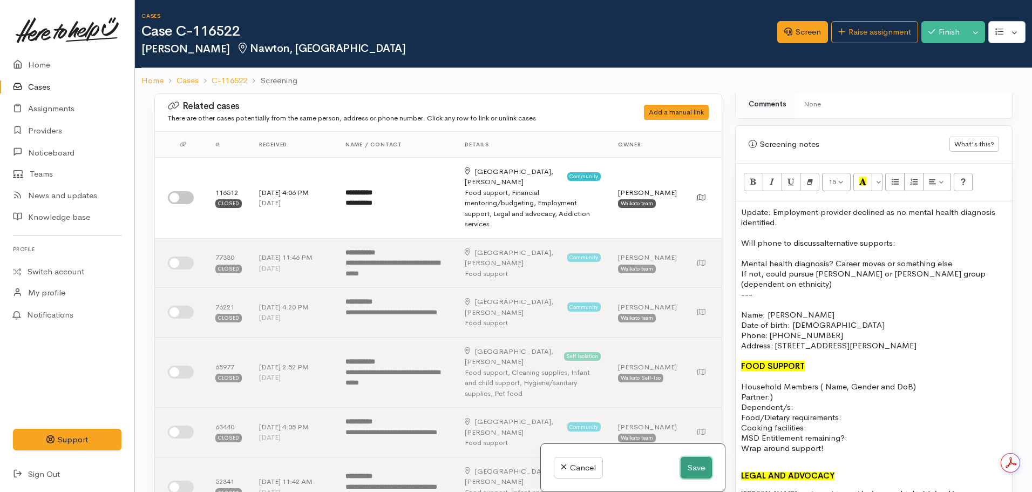
click at [703, 470] on button "Save" at bounding box center [696, 468] width 31 height 22
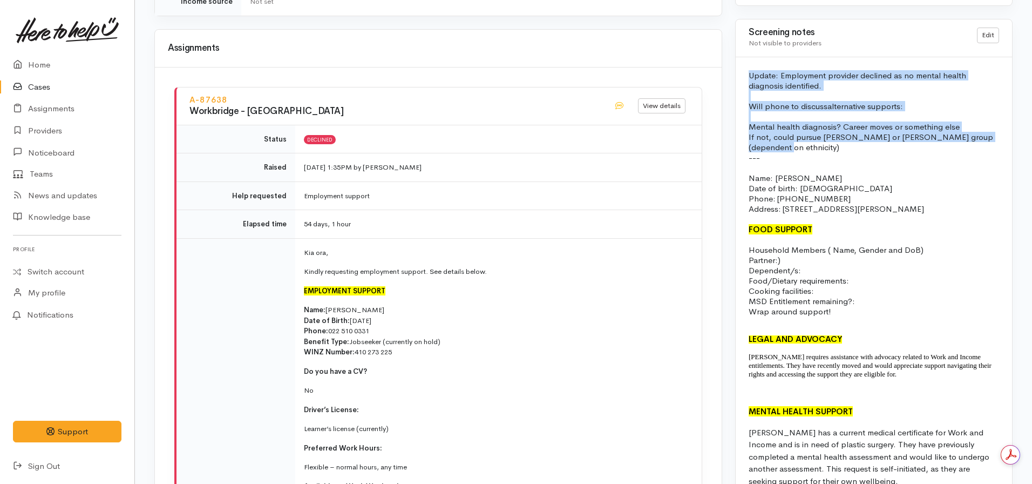
drag, startPoint x: 797, startPoint y: 149, endPoint x: 747, endPoint y: 72, distance: 92.2
copy div "Update: Employment provider declined as no mental health diagnosis identified. …"
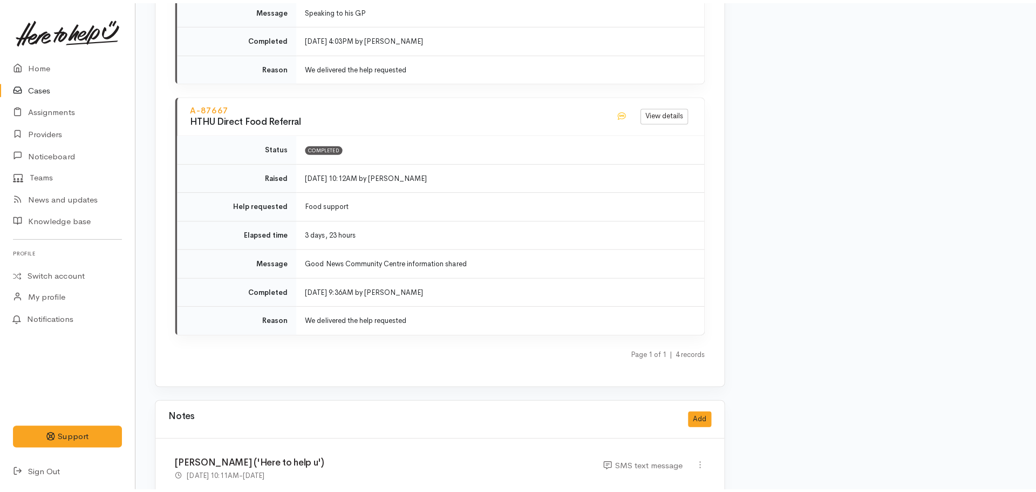
scroll to position [2590, 0]
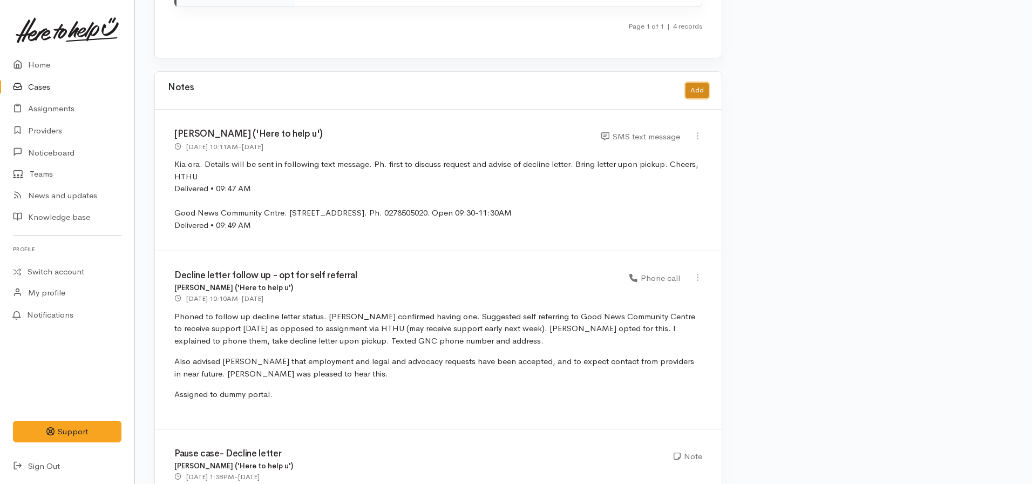
click at [691, 83] on button "Add" at bounding box center [696, 91] width 23 height 16
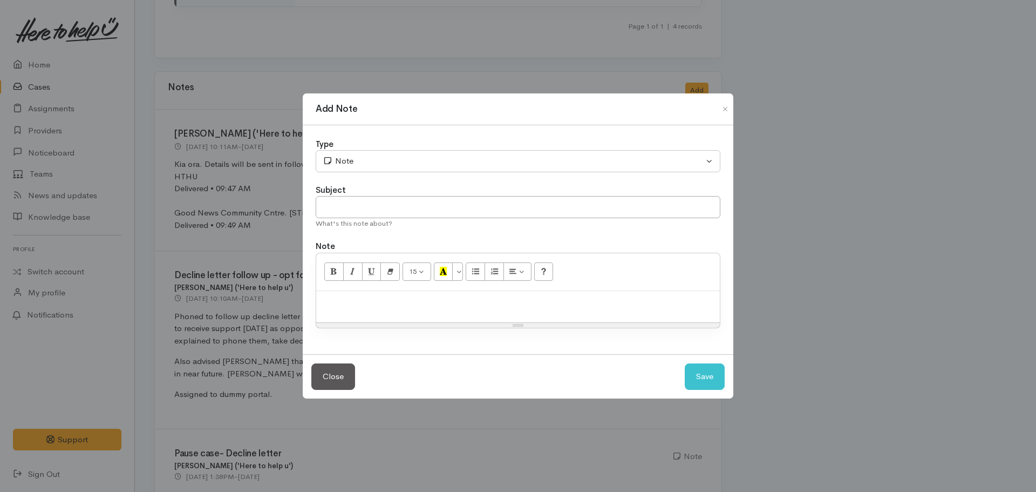
click at [369, 307] on p at bounding box center [518, 302] width 393 height 12
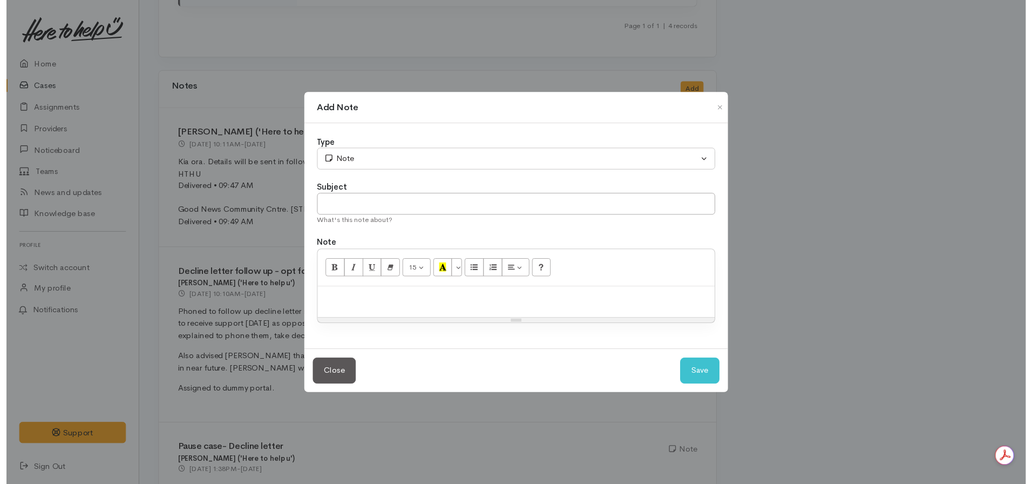
scroll to position [0, 0]
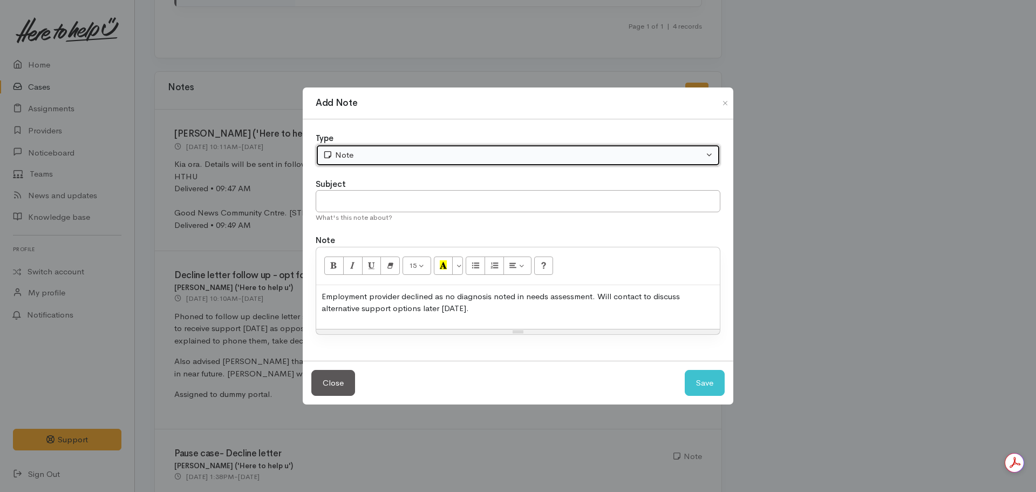
click at [374, 161] on div "Note" at bounding box center [513, 155] width 381 height 12
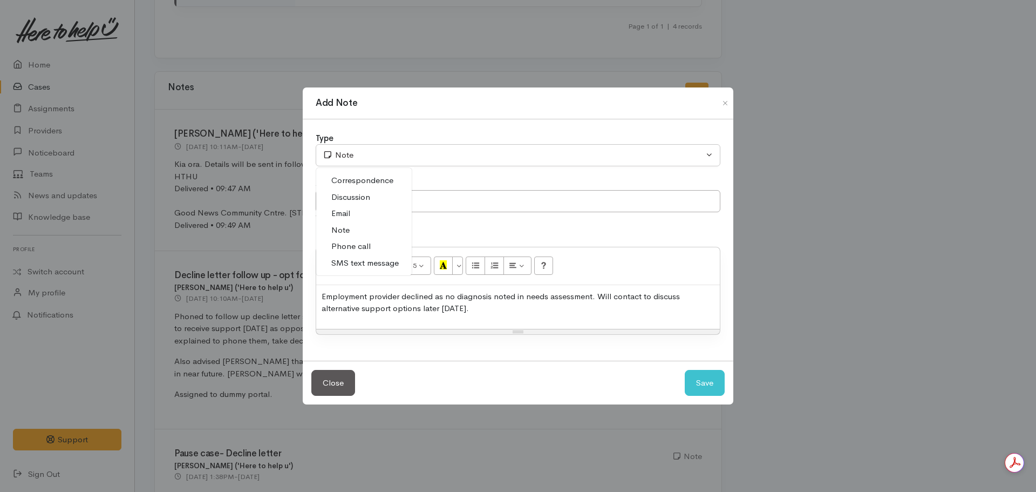
click at [362, 245] on span "Phone call" at bounding box center [350, 246] width 39 height 12
select select "3"
click at [343, 208] on input "text" at bounding box center [518, 201] width 405 height 22
type input "Employment support - DECLINED"
click at [685, 370] on button "Save" at bounding box center [705, 383] width 40 height 26
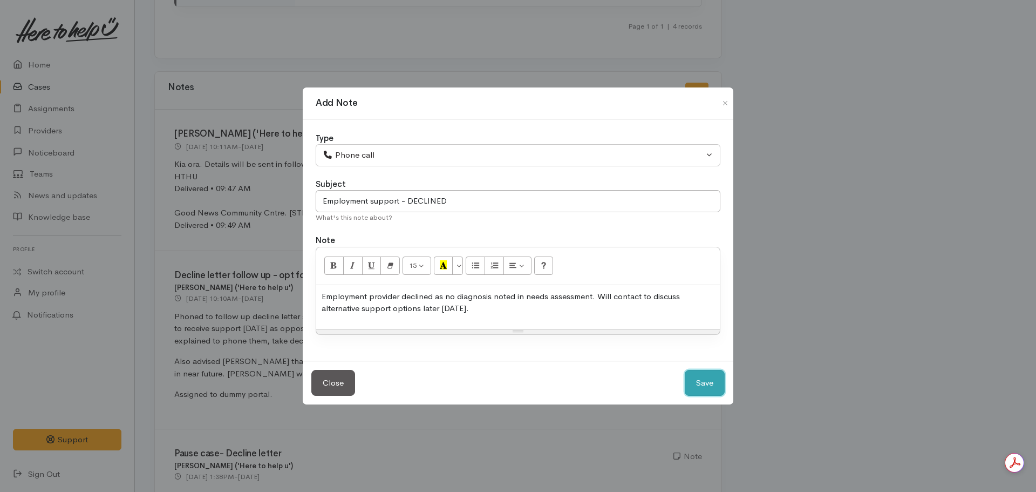
select select "1"
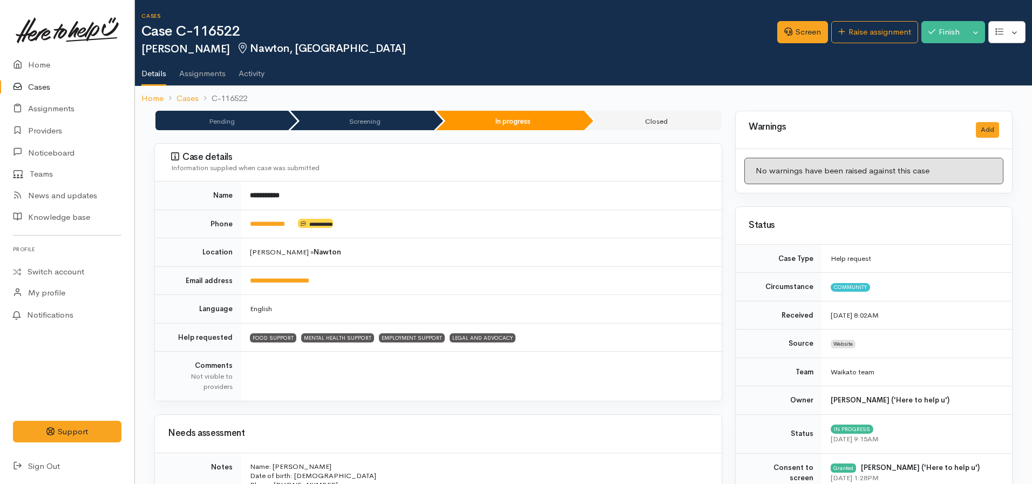
click at [247, 72] on link "Activity" at bounding box center [252, 70] width 26 height 30
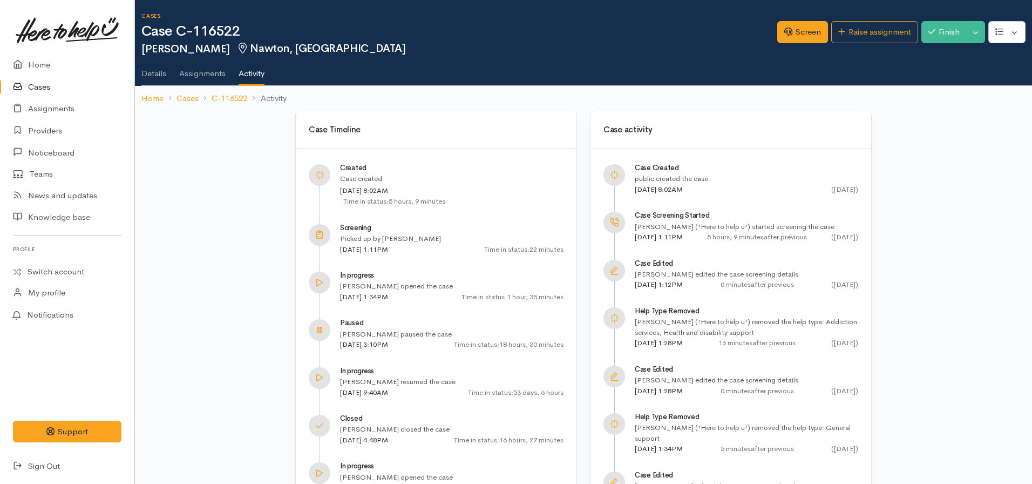
click at [157, 76] on link "Details" at bounding box center [153, 70] width 25 height 30
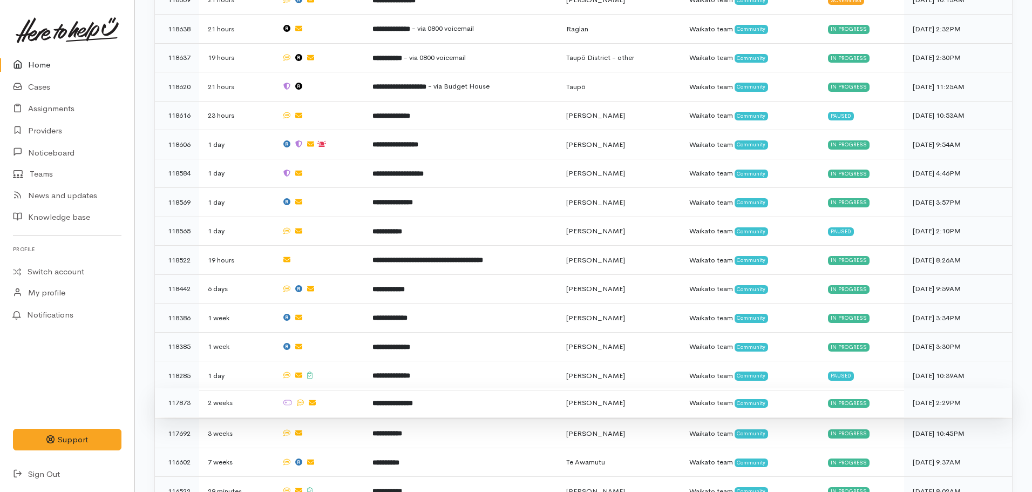
scroll to position [858, 0]
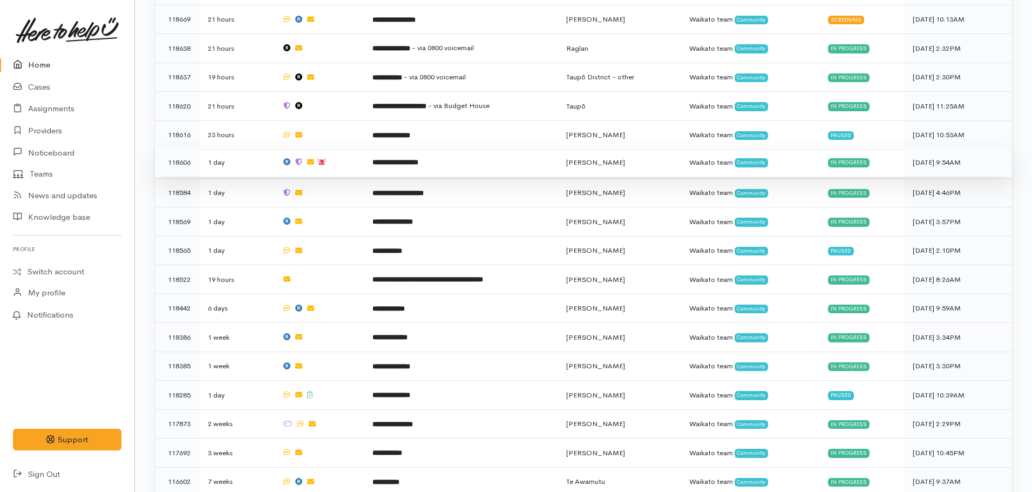
click at [418, 155] on td "**********" at bounding box center [461, 162] width 194 height 29
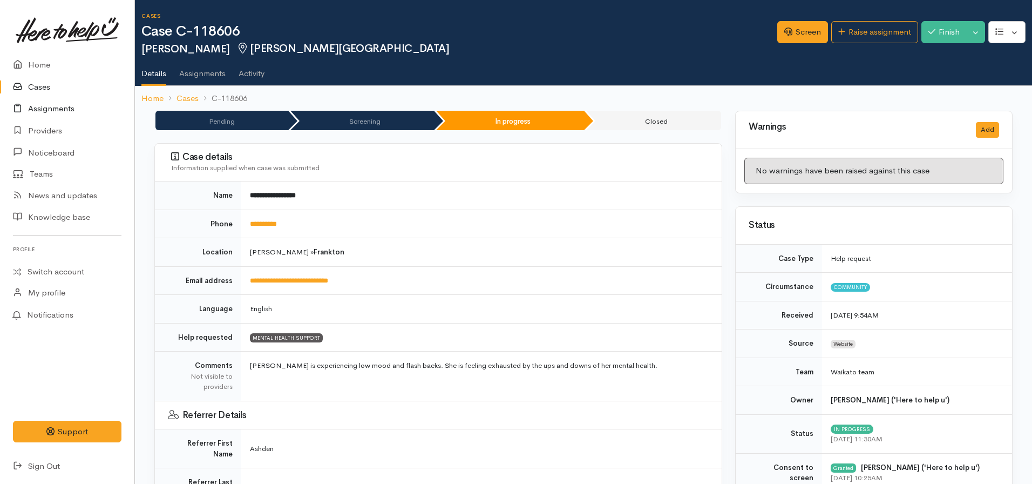
scroll to position [1295, 0]
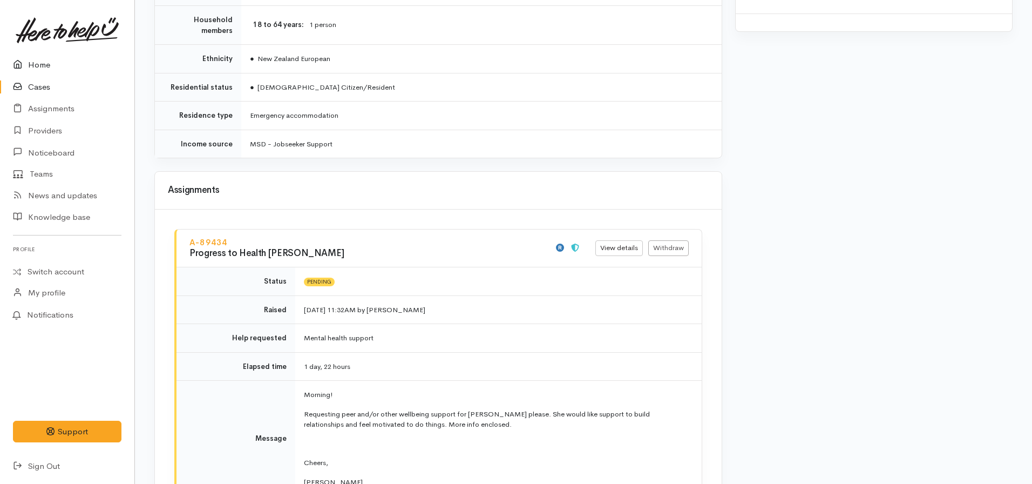
click at [57, 58] on link "Home" at bounding box center [67, 65] width 134 height 22
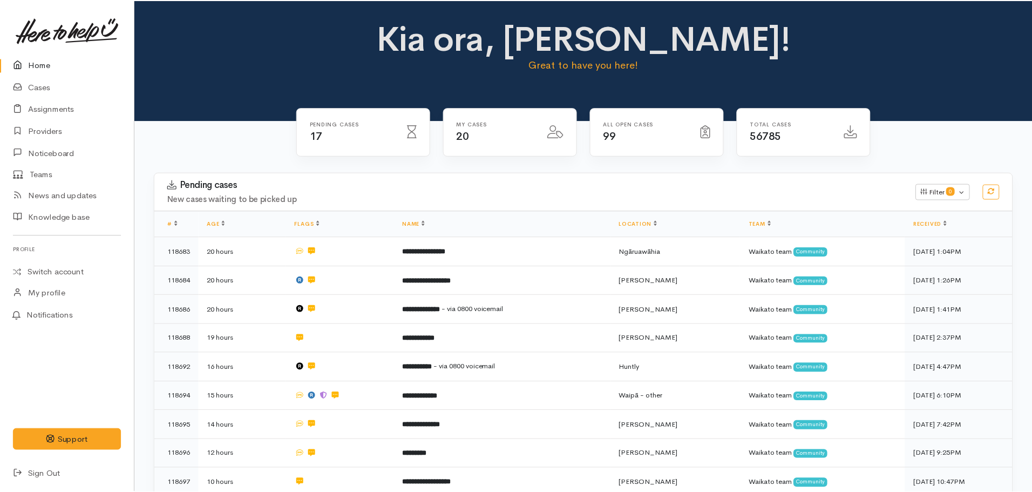
scroll to position [912, 0]
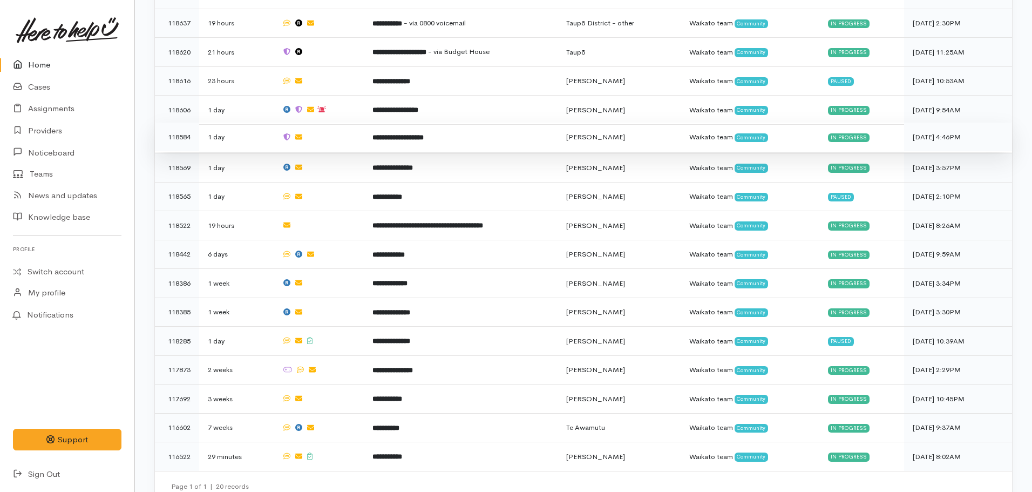
click at [390, 130] on td "**********" at bounding box center [461, 137] width 194 height 29
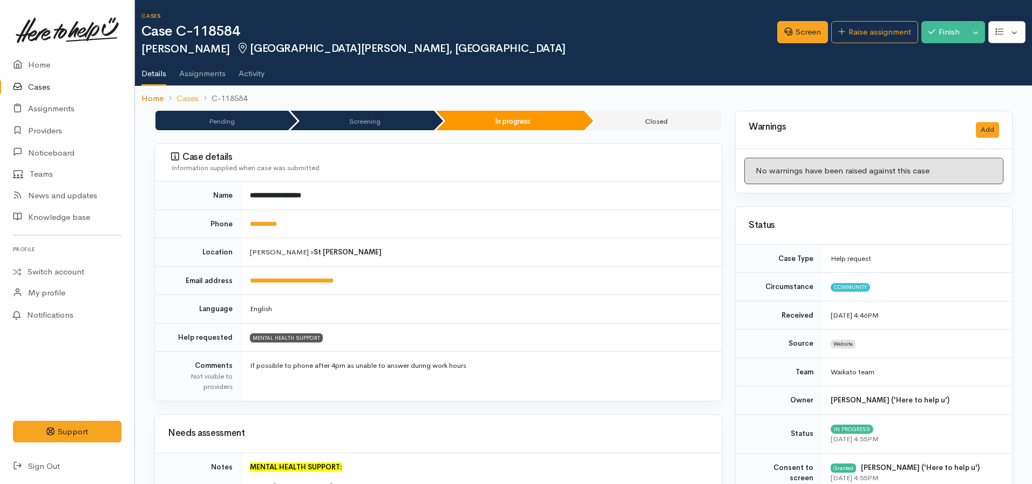
click at [147, 97] on link "Home" at bounding box center [152, 98] width 22 height 12
